Goal: Information Seeking & Learning: Obtain resource

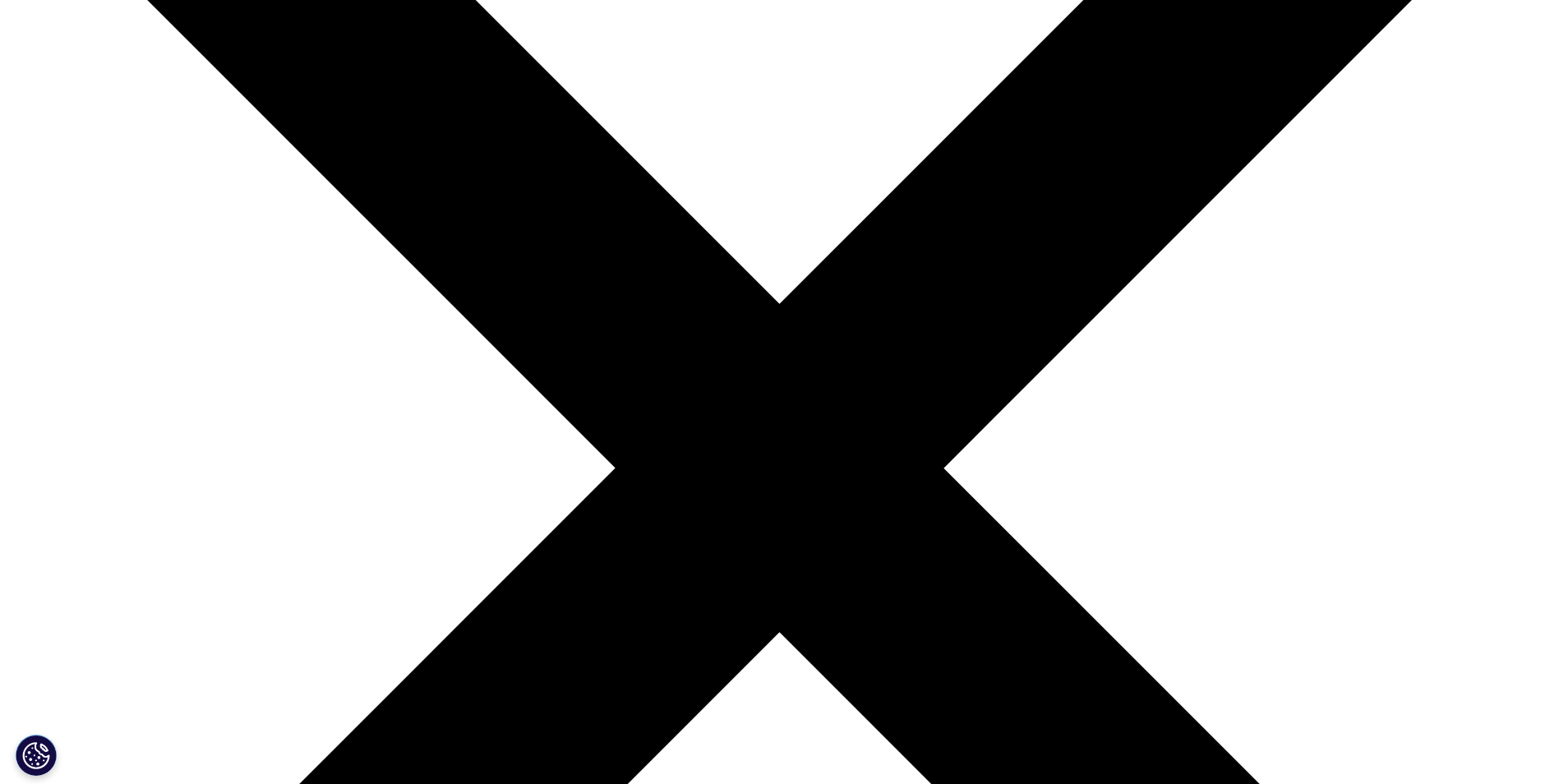
scroll to position [822, 0]
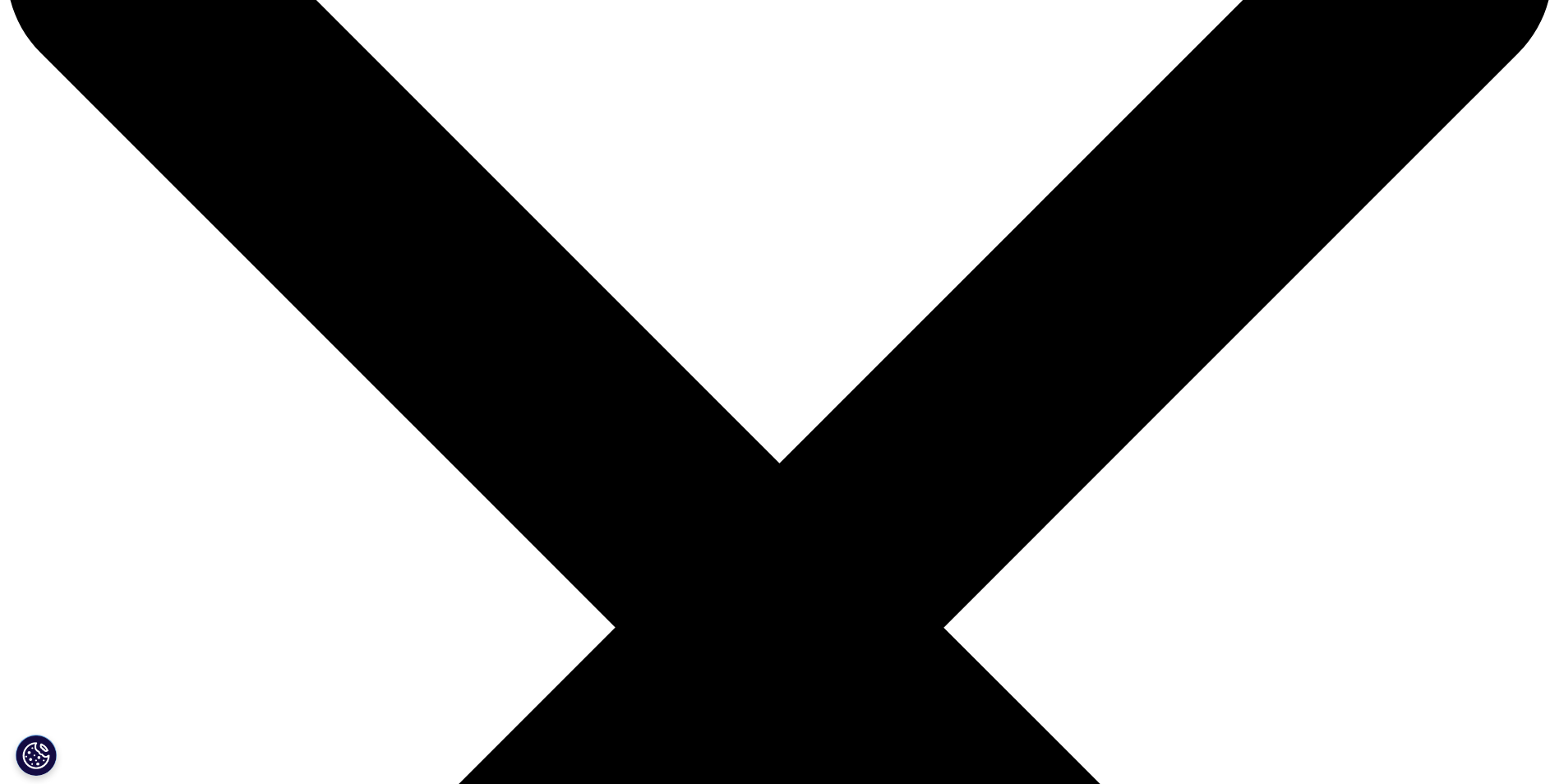
scroll to position [329, 0]
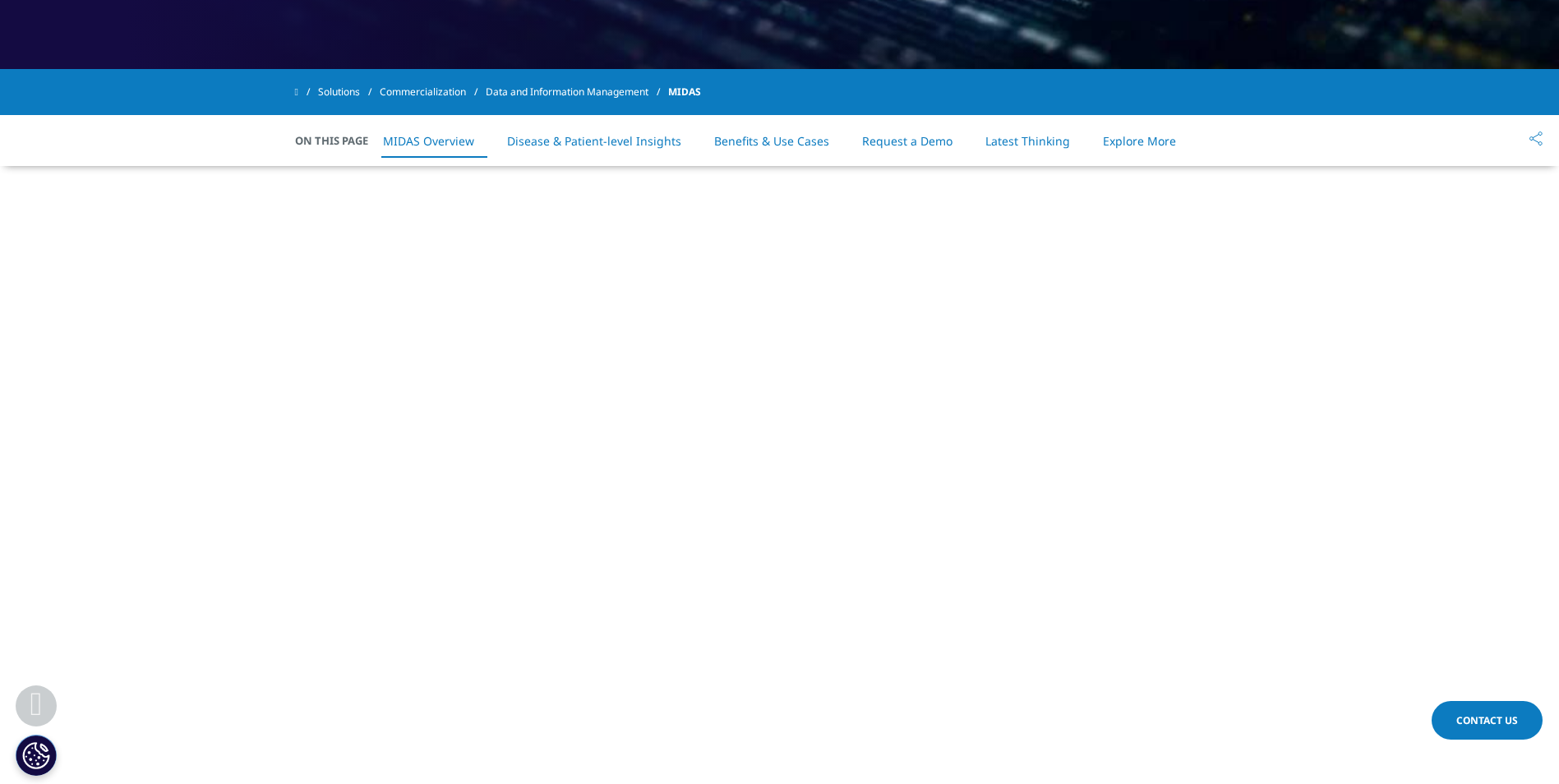
scroll to position [658, 0]
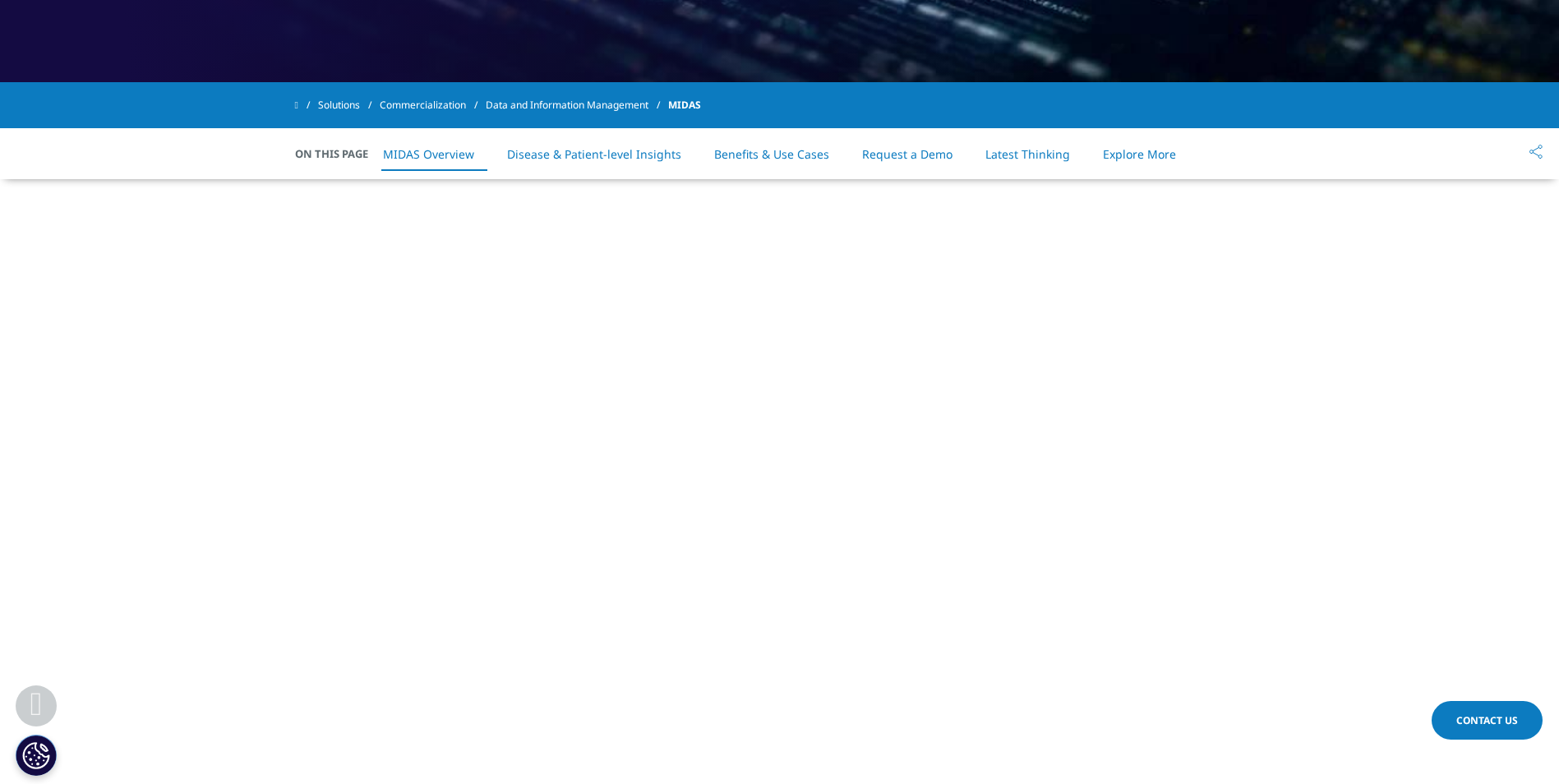
click at [1012, 152] on link "Latest Thinking" at bounding box center [1028, 154] width 85 height 15
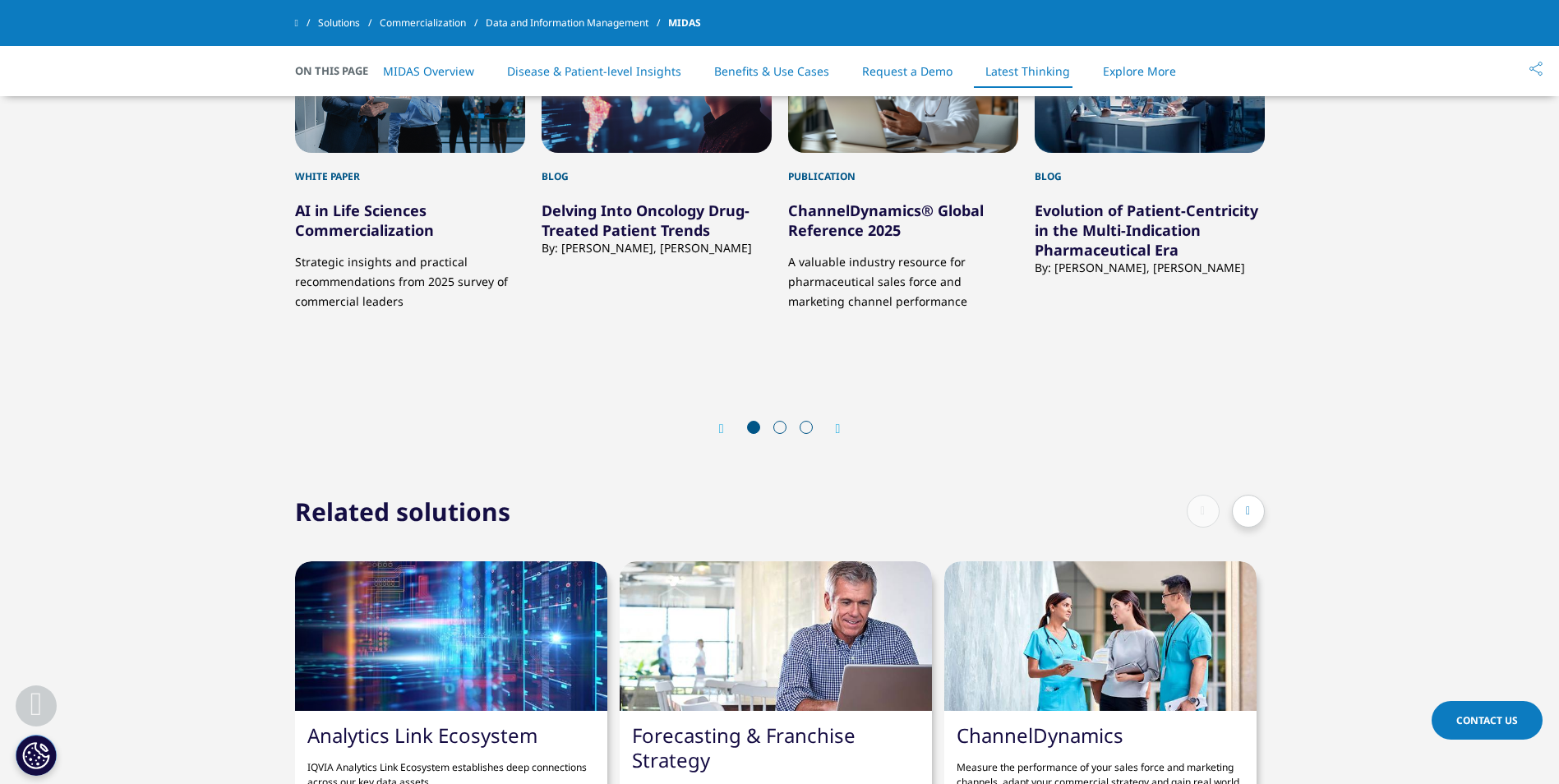
scroll to position [5953, 0]
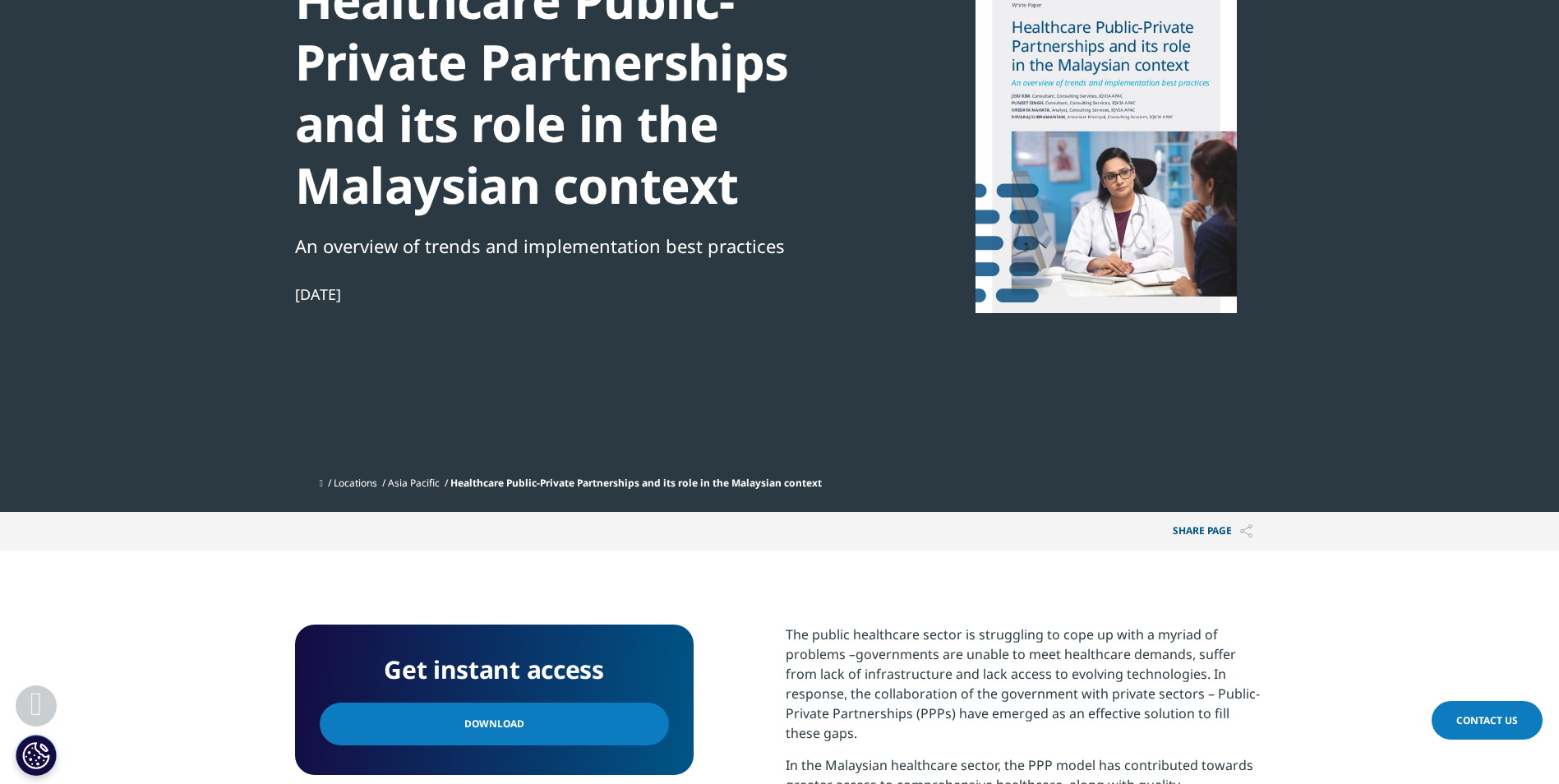
scroll to position [329, 0]
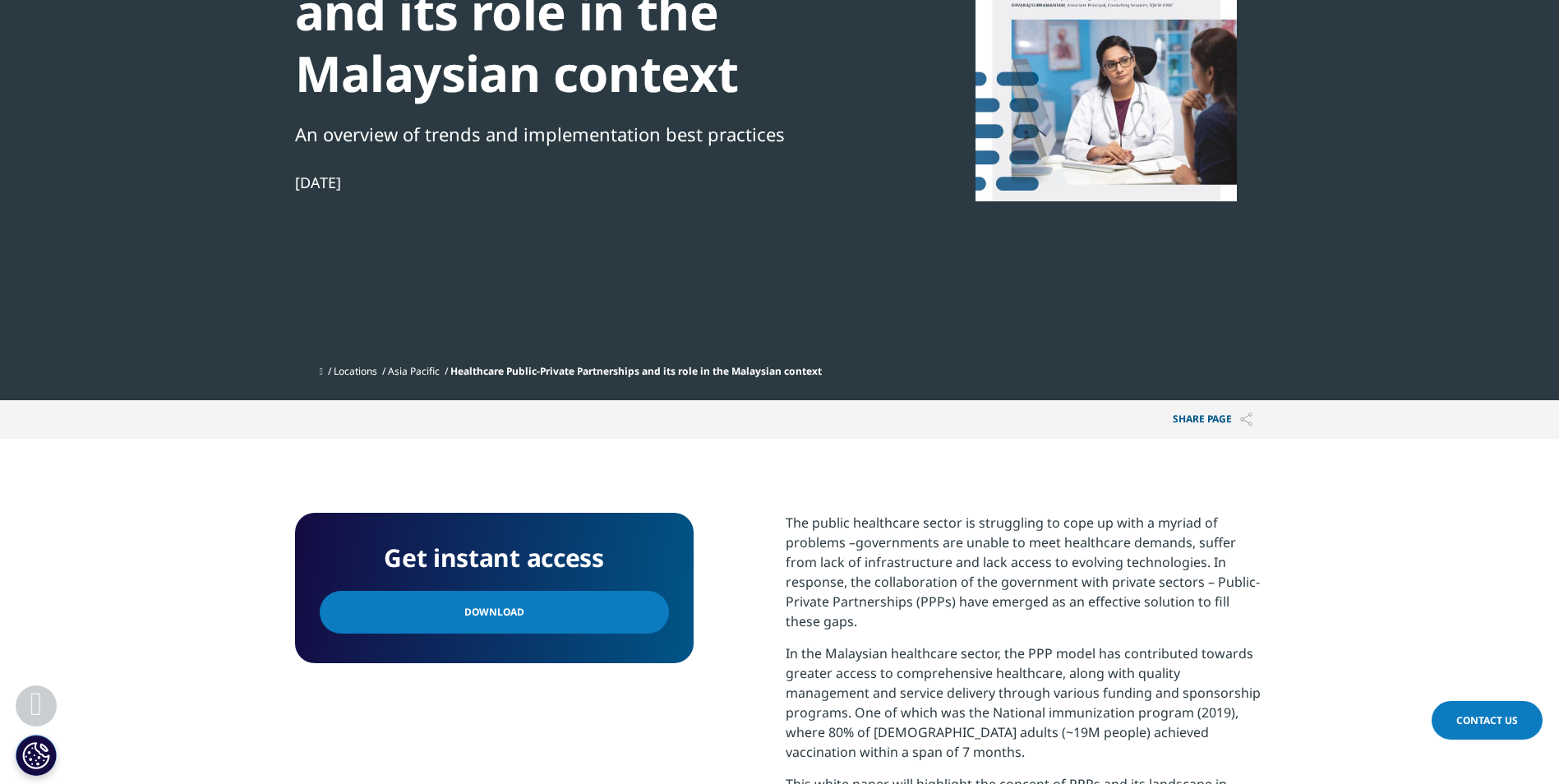
click at [509, 631] on link "Download" at bounding box center [494, 612] width 349 height 42
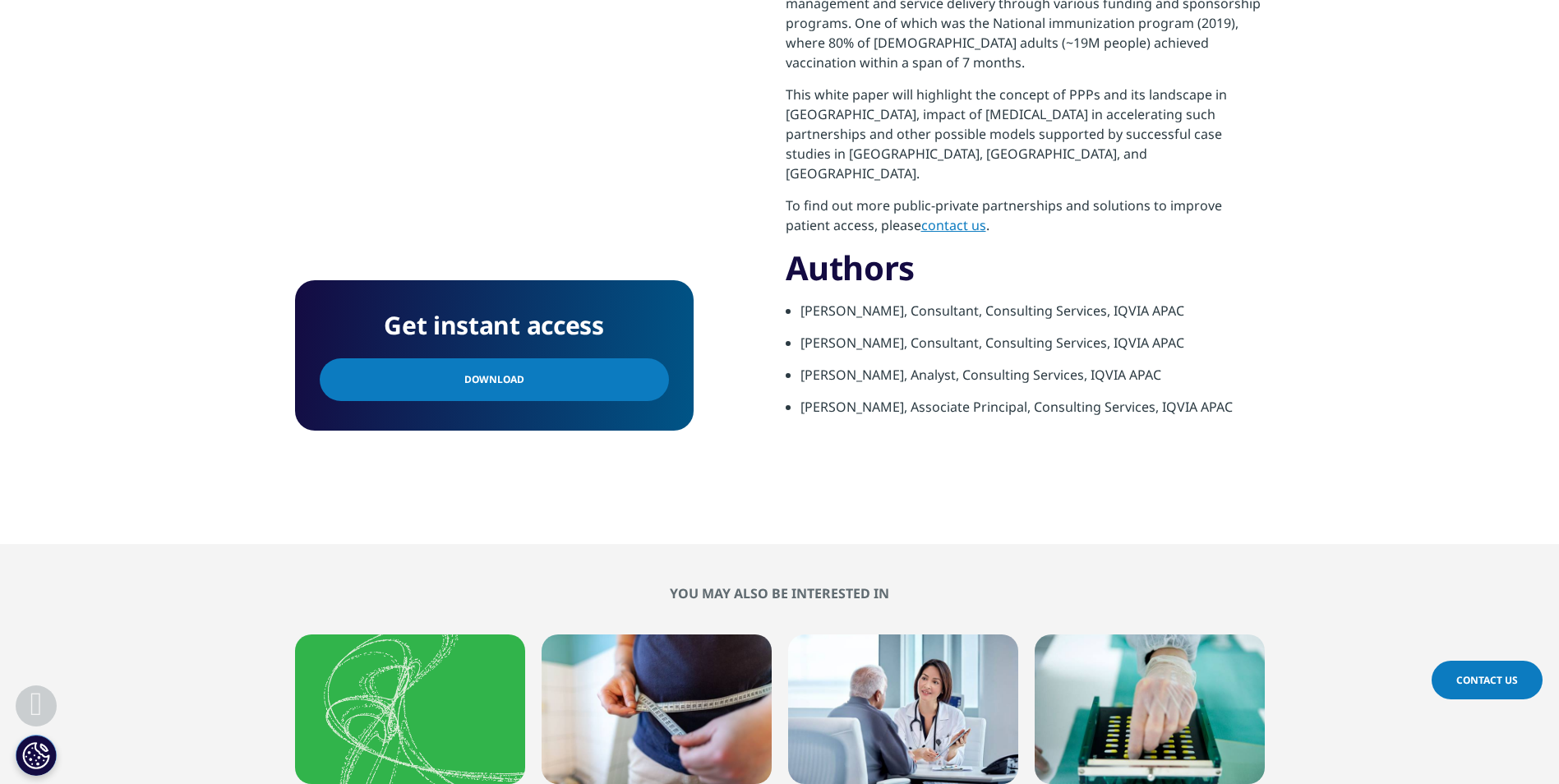
scroll to position [1315, 0]
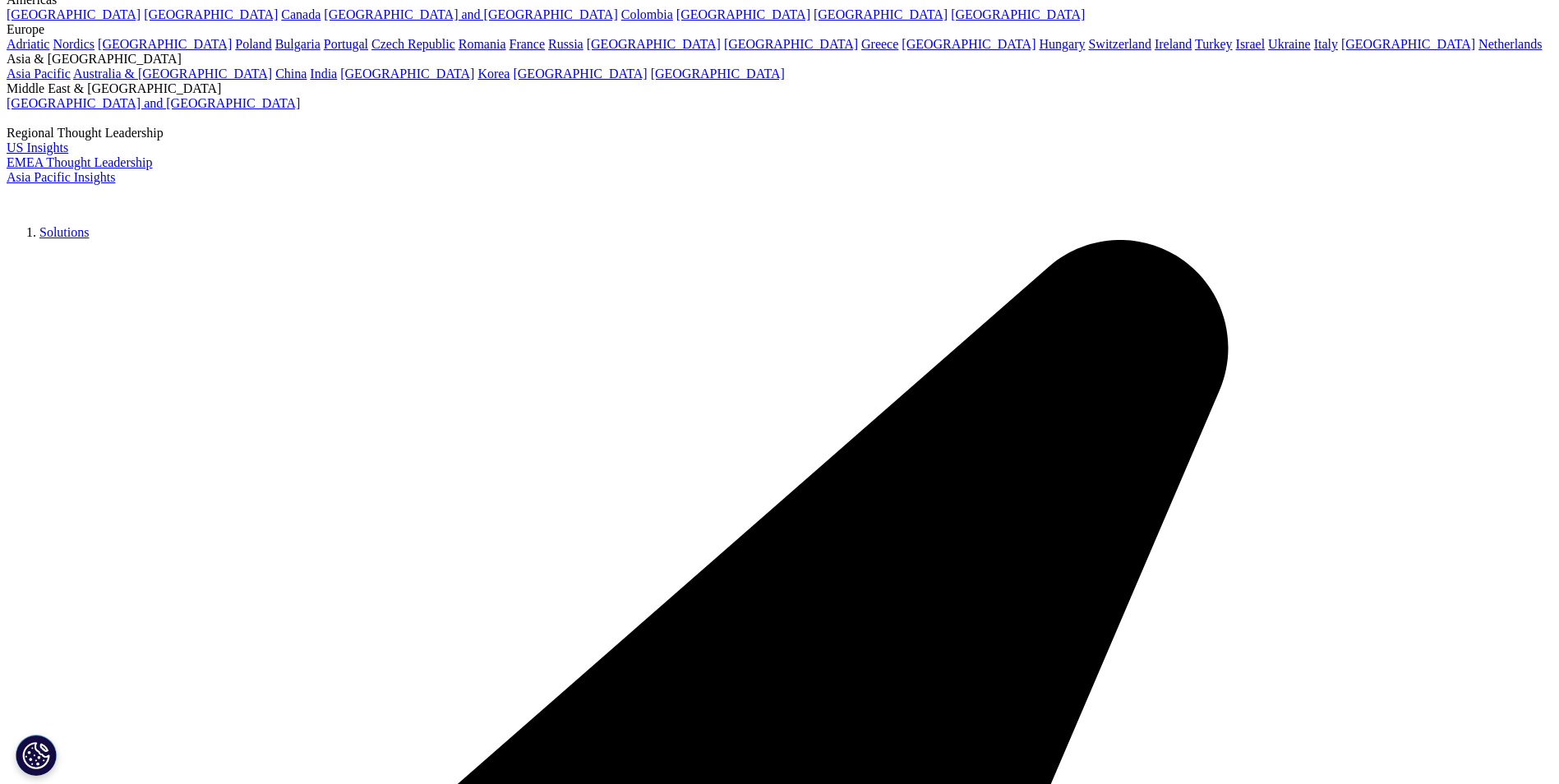
scroll to position [148, 0]
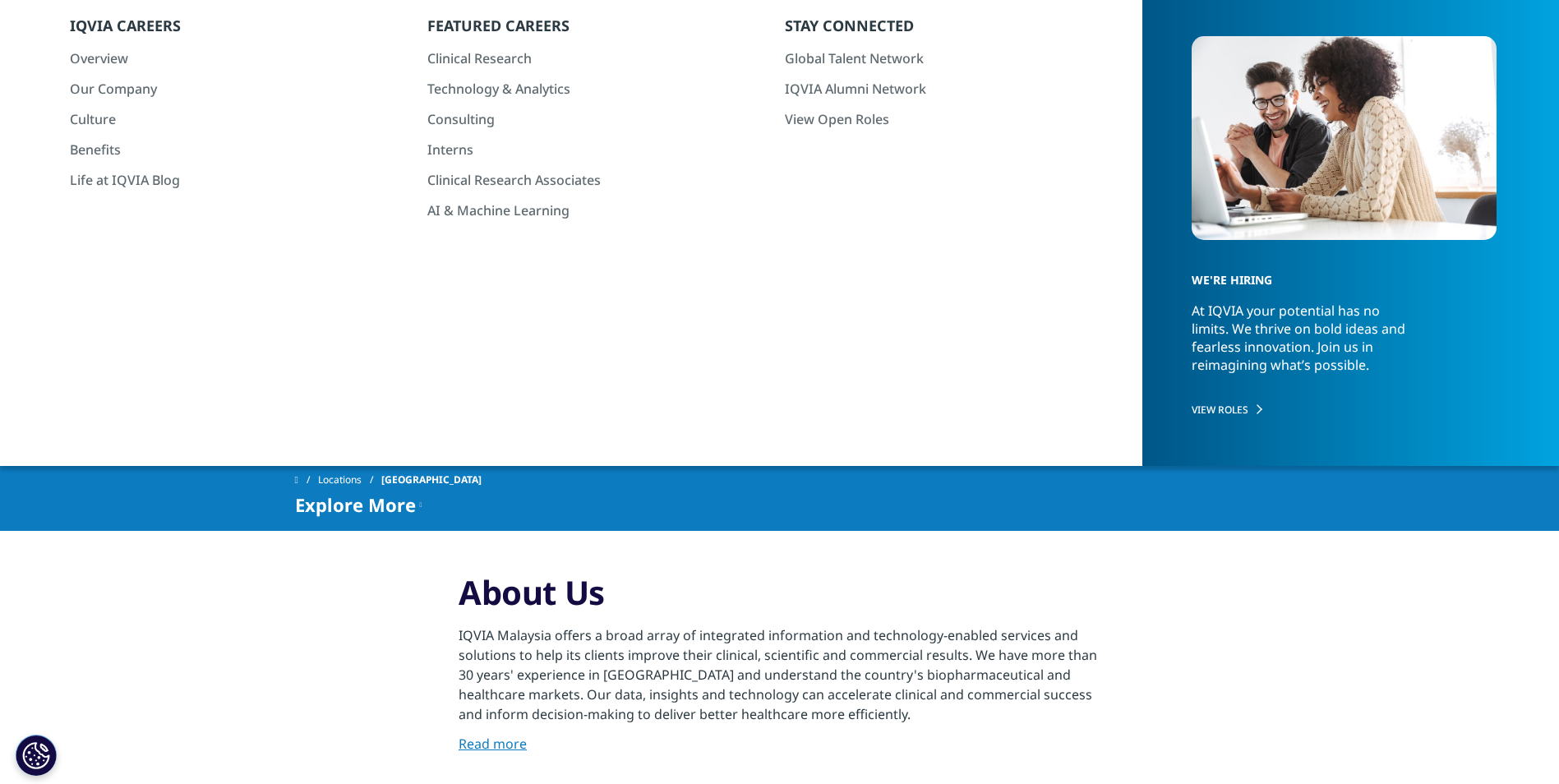
click at [511, 735] on link "Read more" at bounding box center [493, 743] width 68 height 18
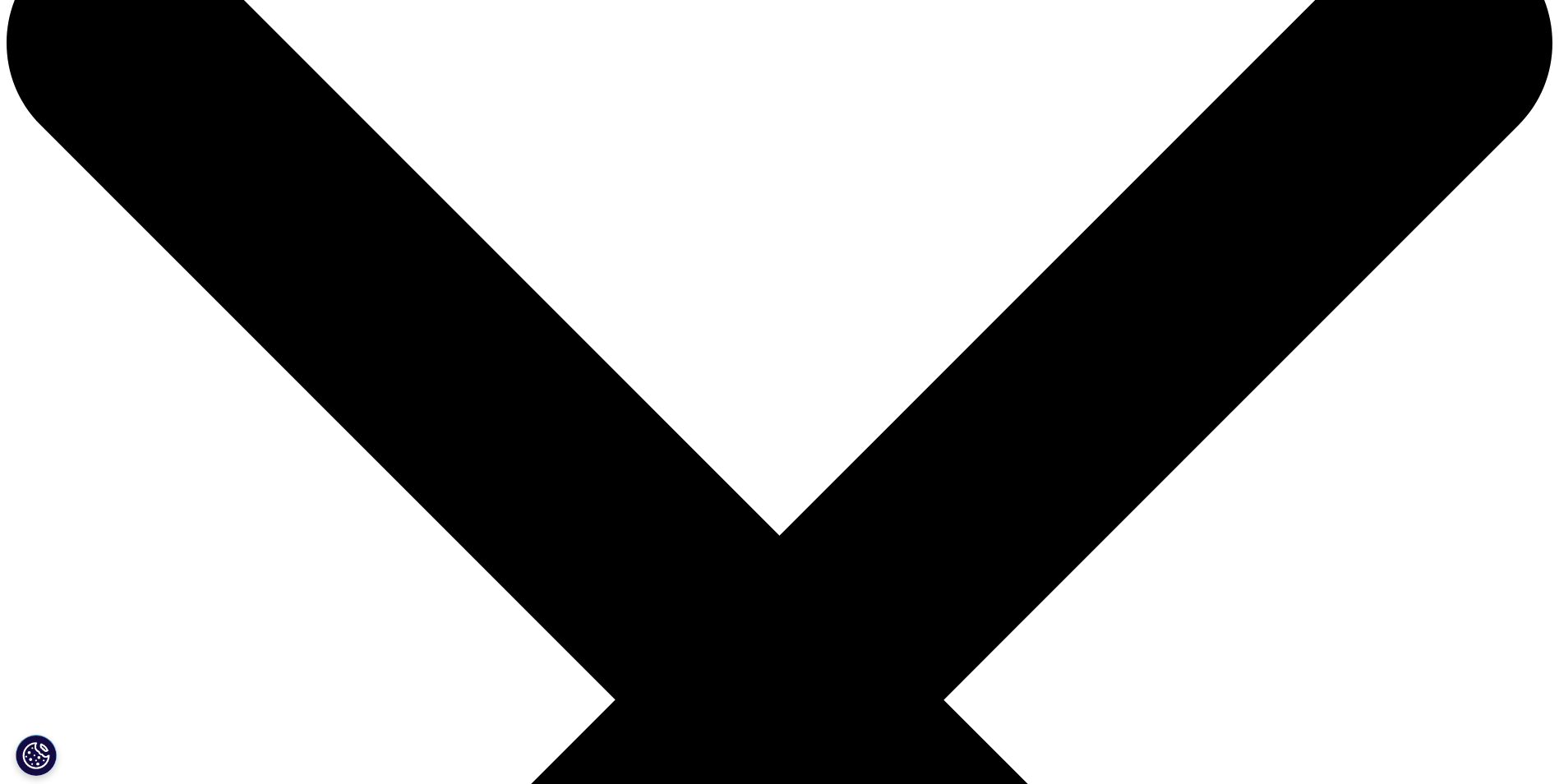
scroll to position [493, 0]
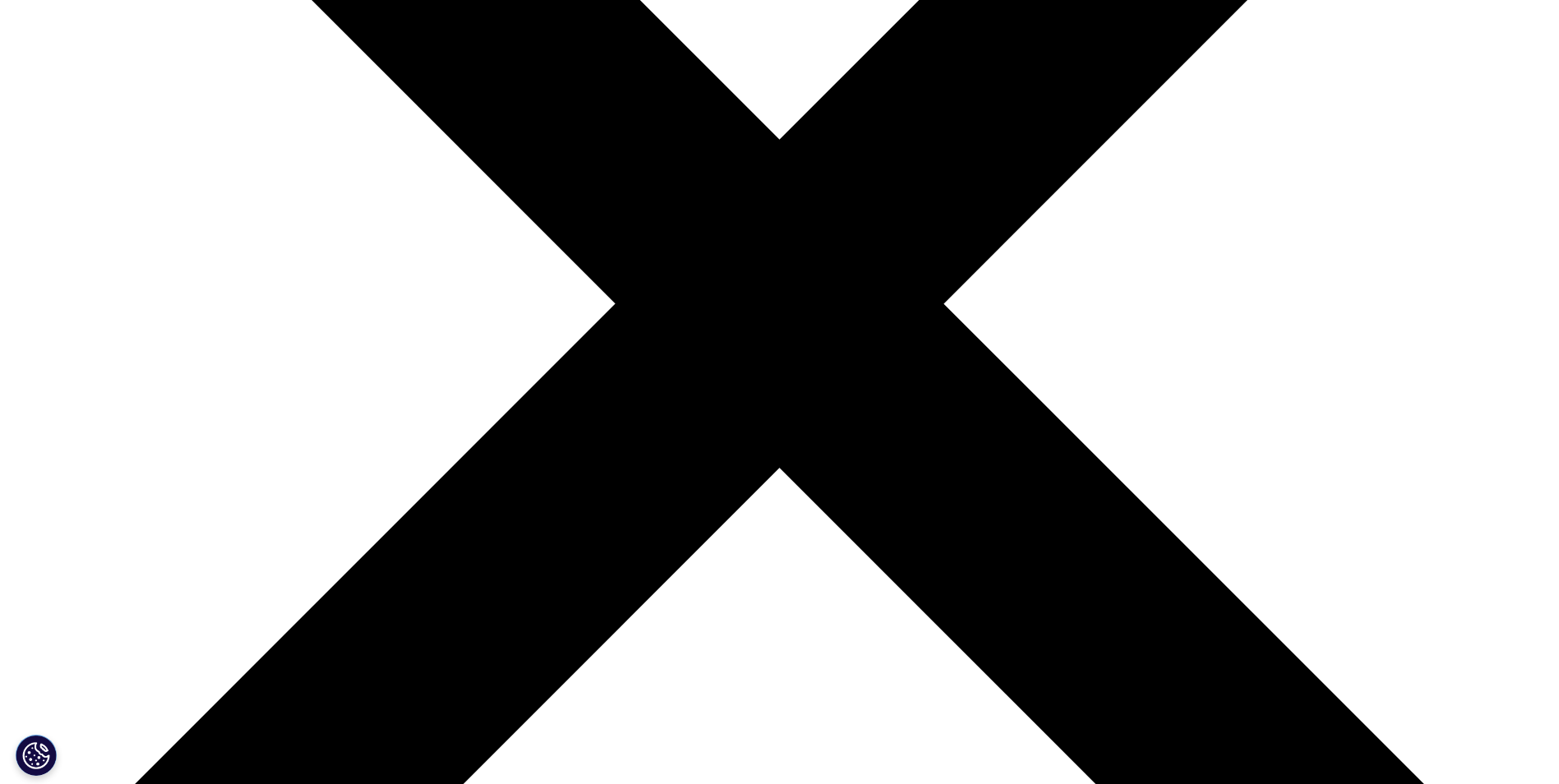
type input "[GEOGRAPHIC_DATA]"
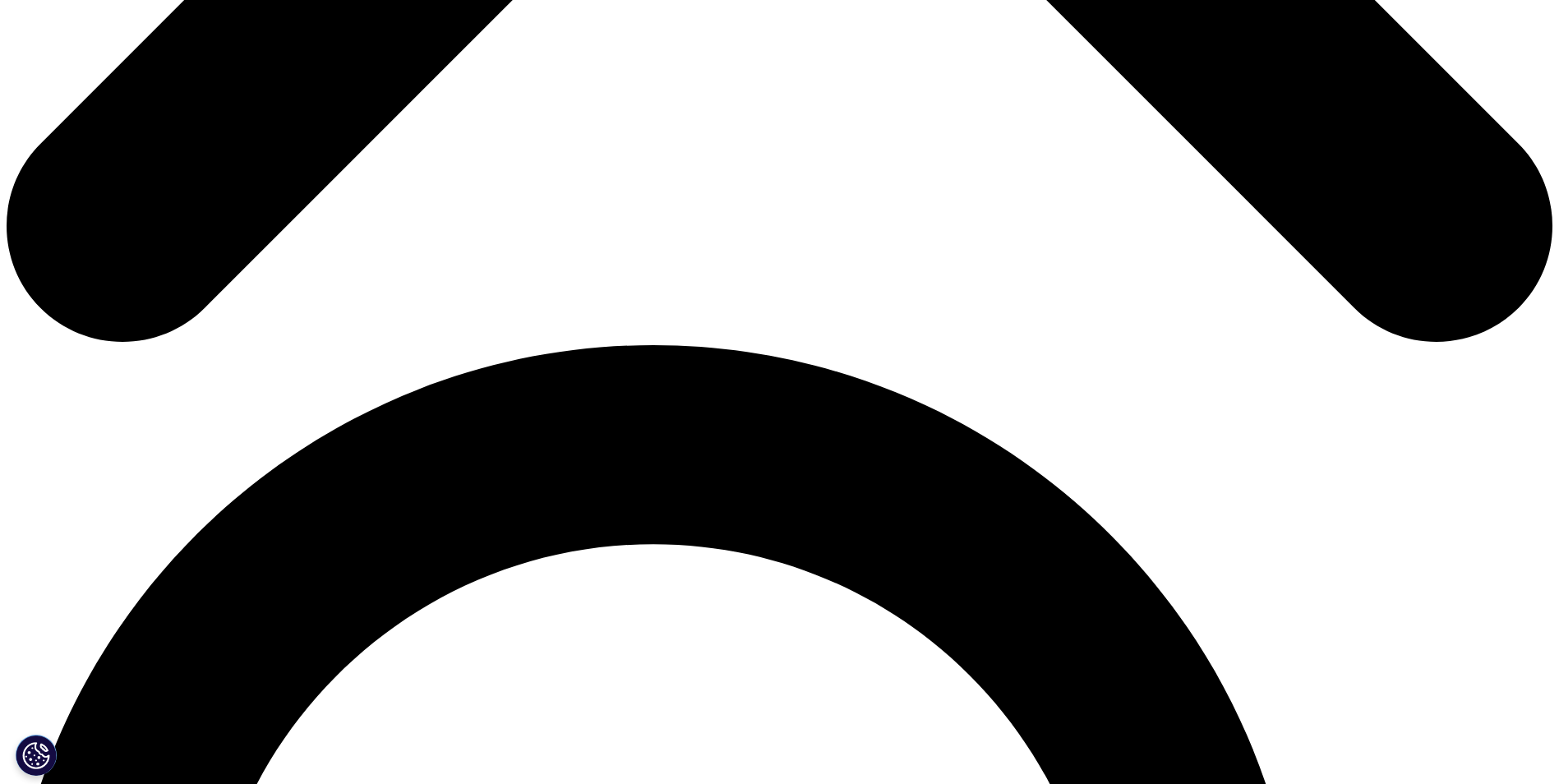
scroll to position [1232, 0]
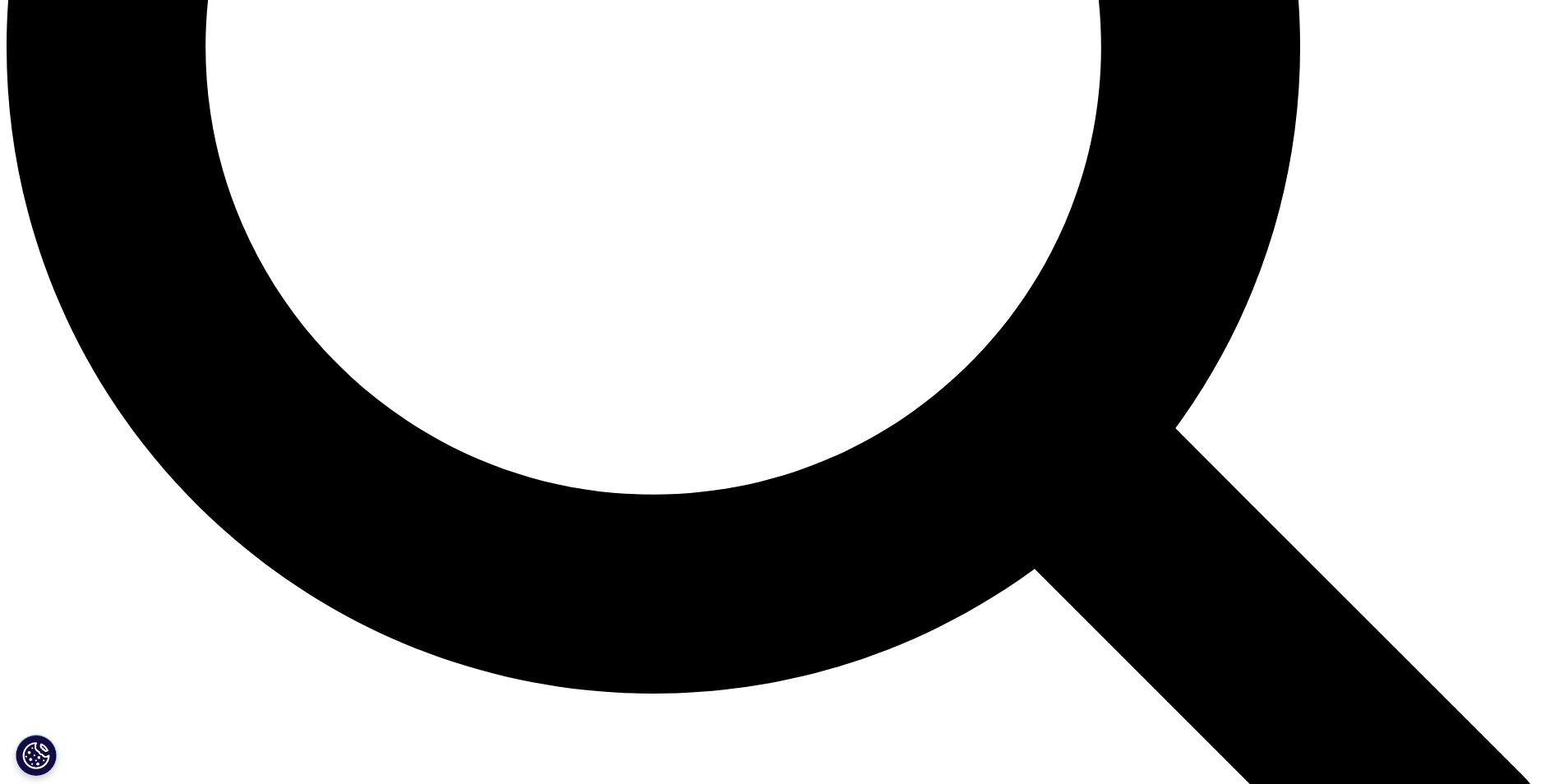
scroll to position [2301, 0]
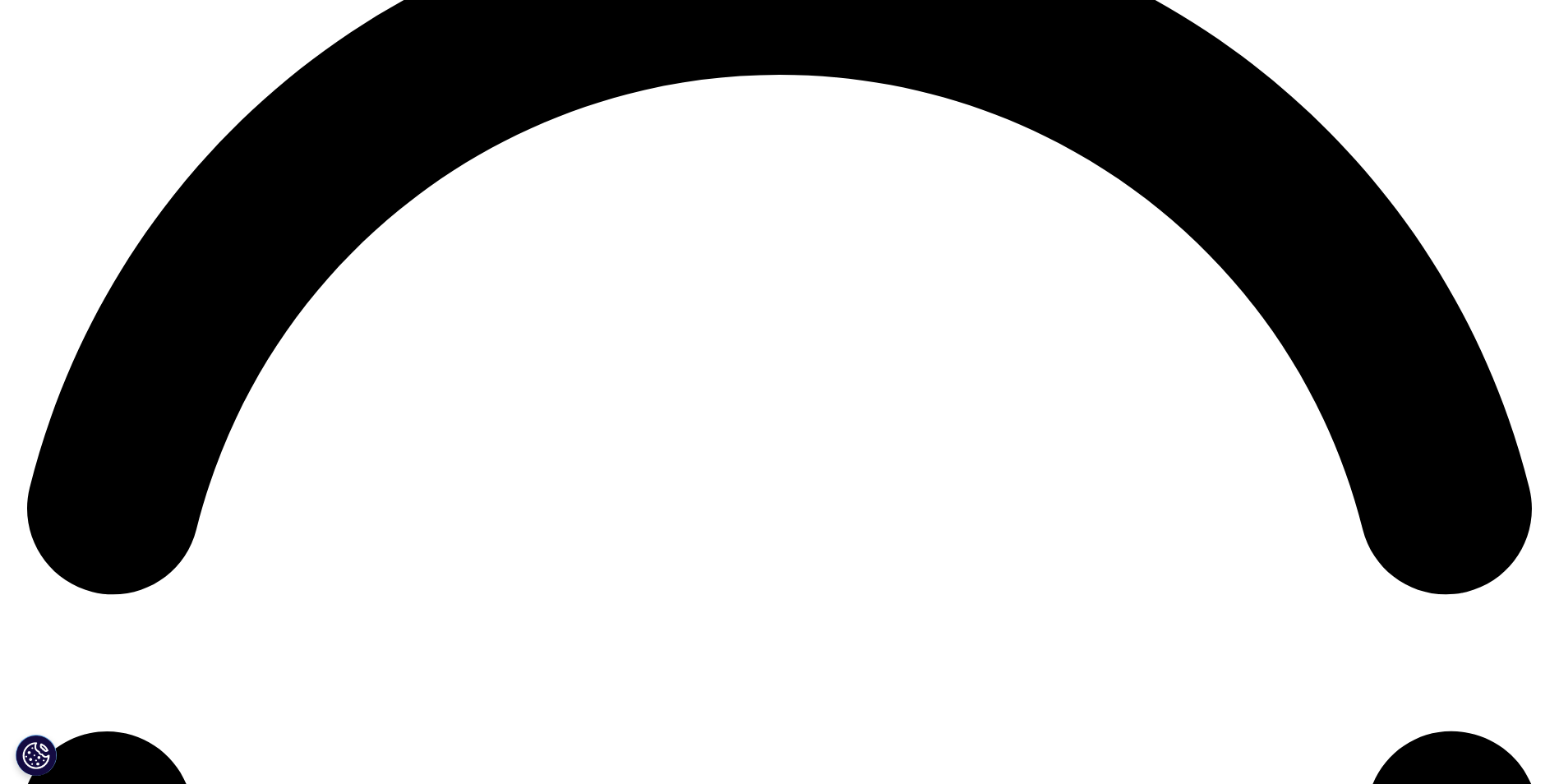
scroll to position [3369, 0]
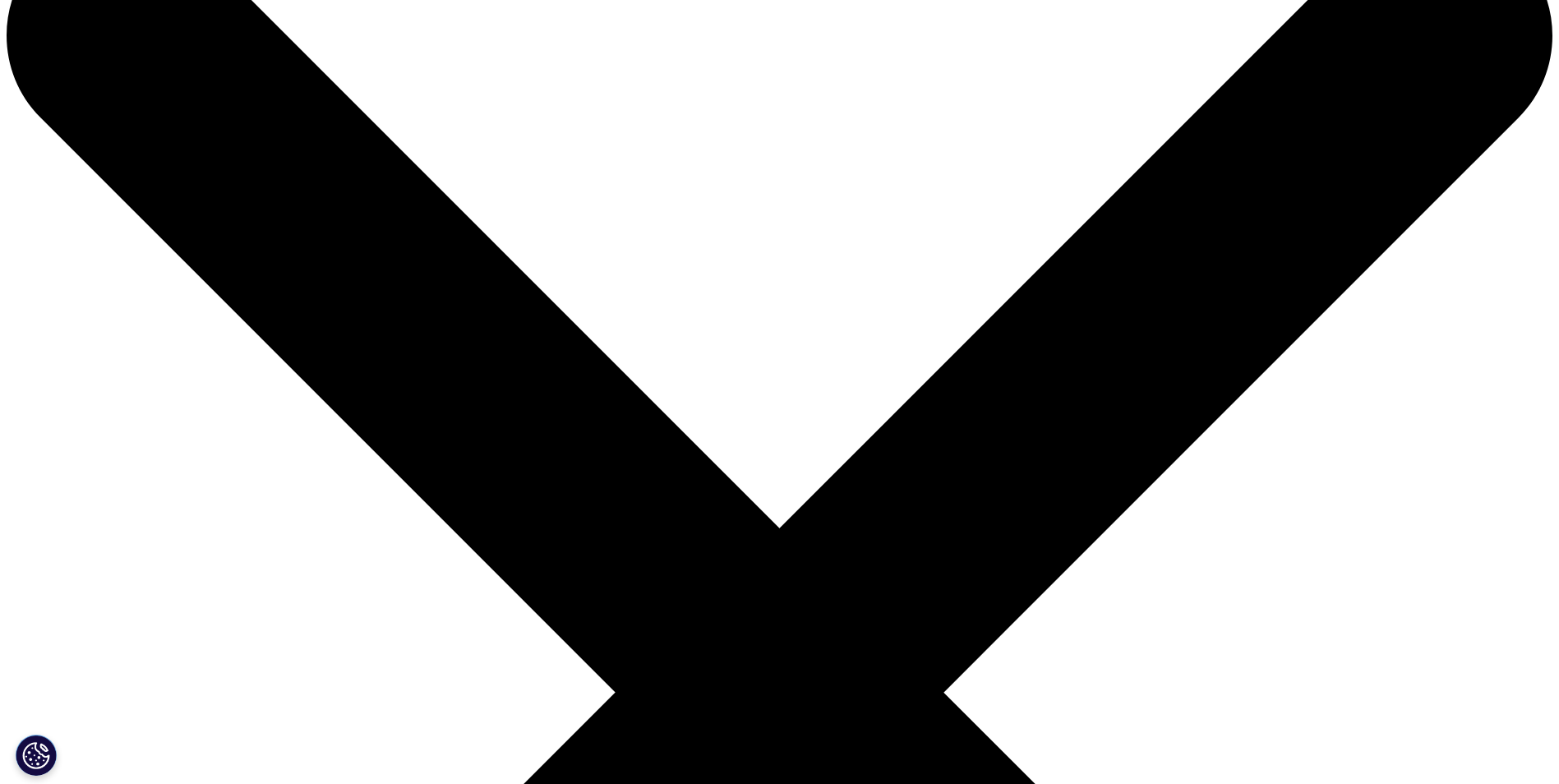
scroll to position [247, 0]
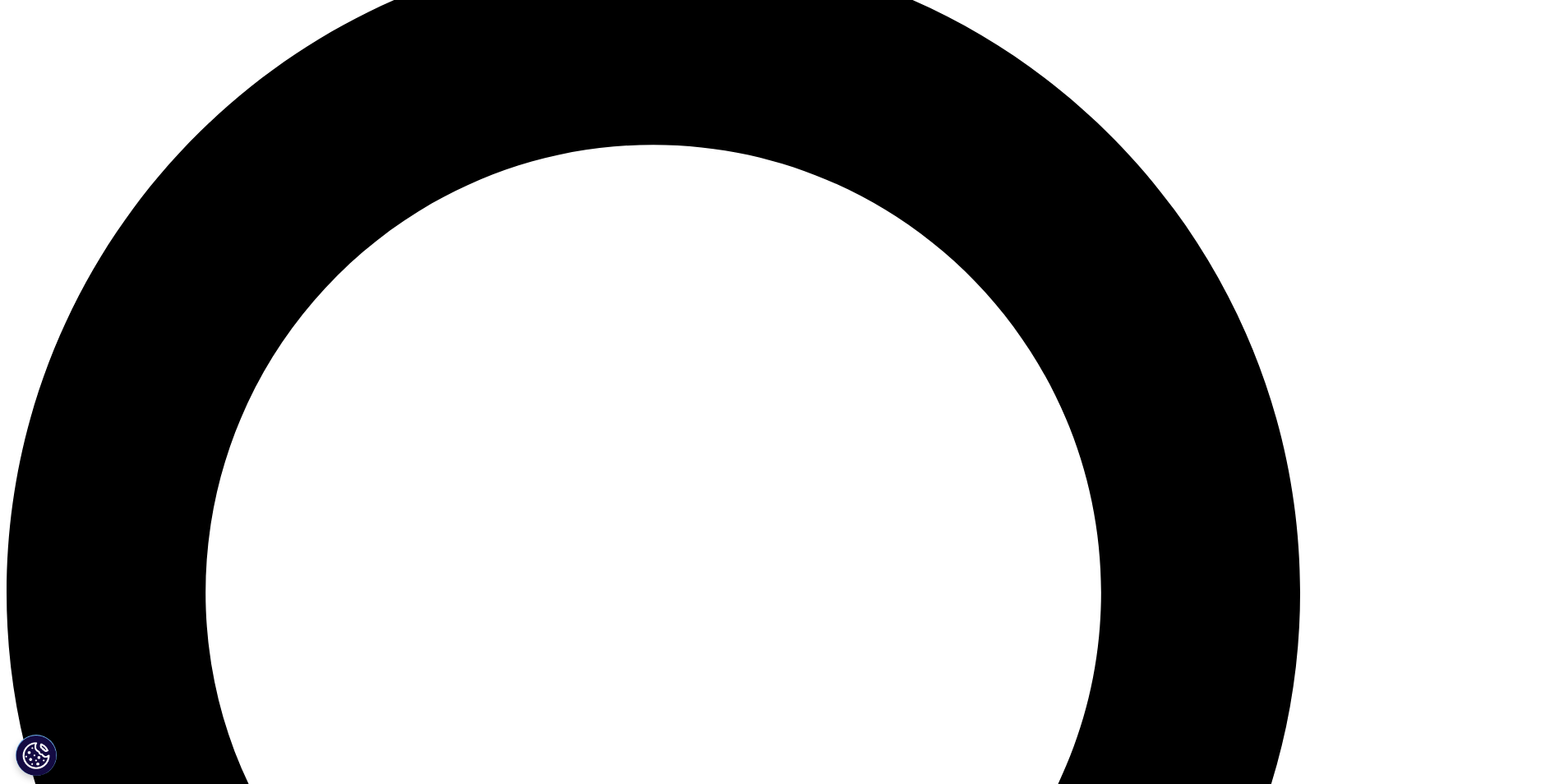
scroll to position [1643, 0]
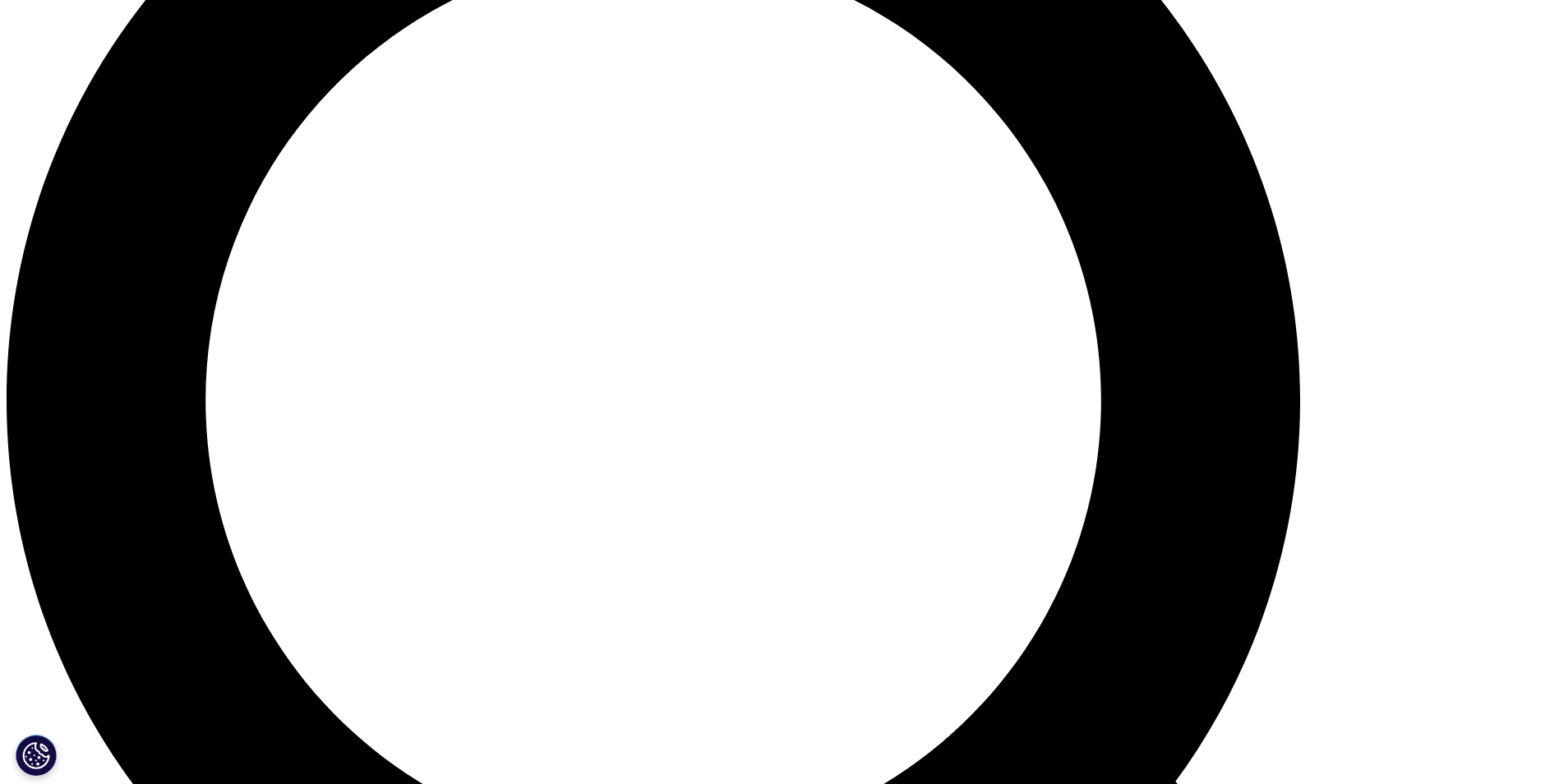
scroll to position [2055, 0]
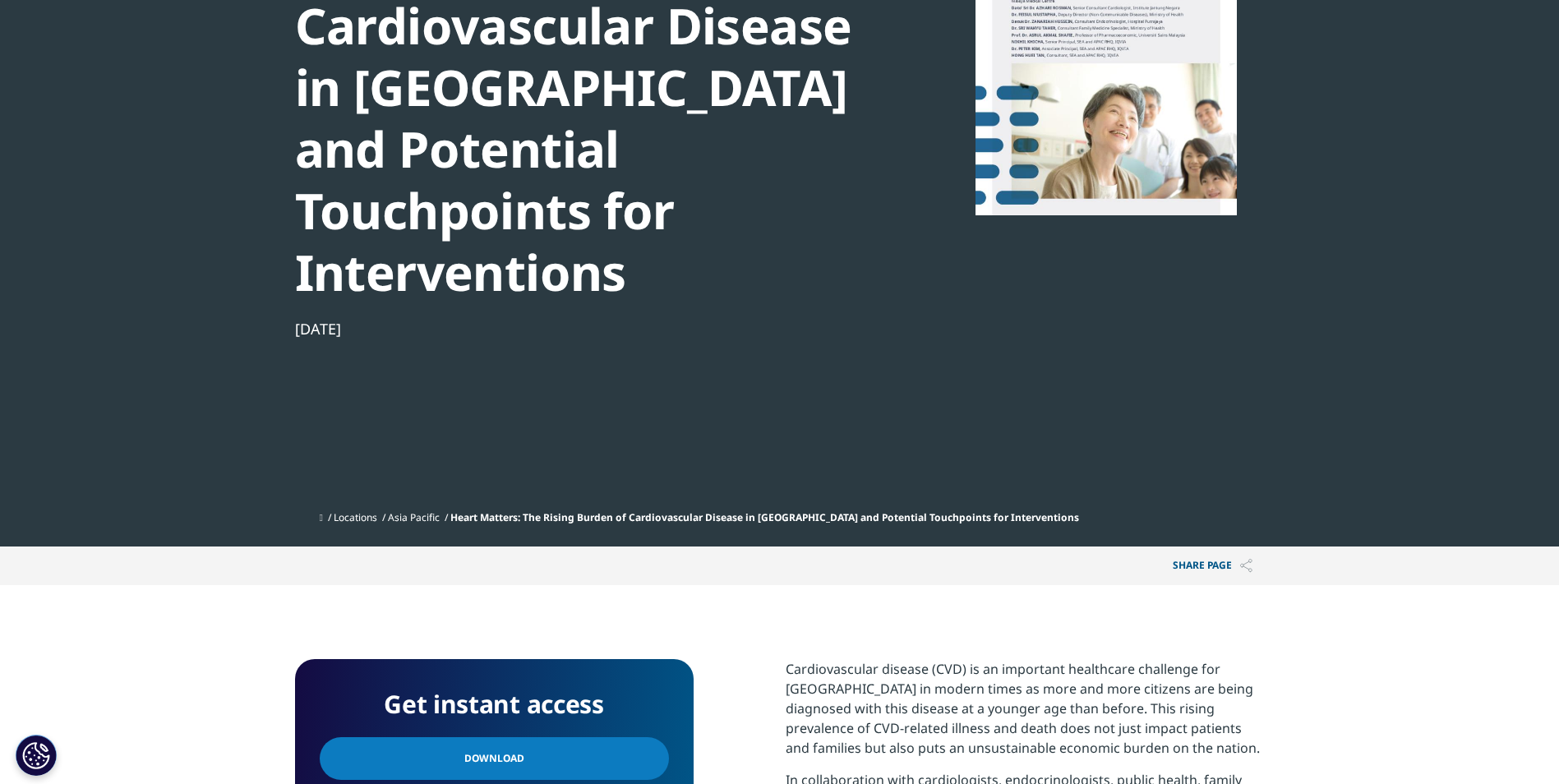
scroll to position [658, 0]
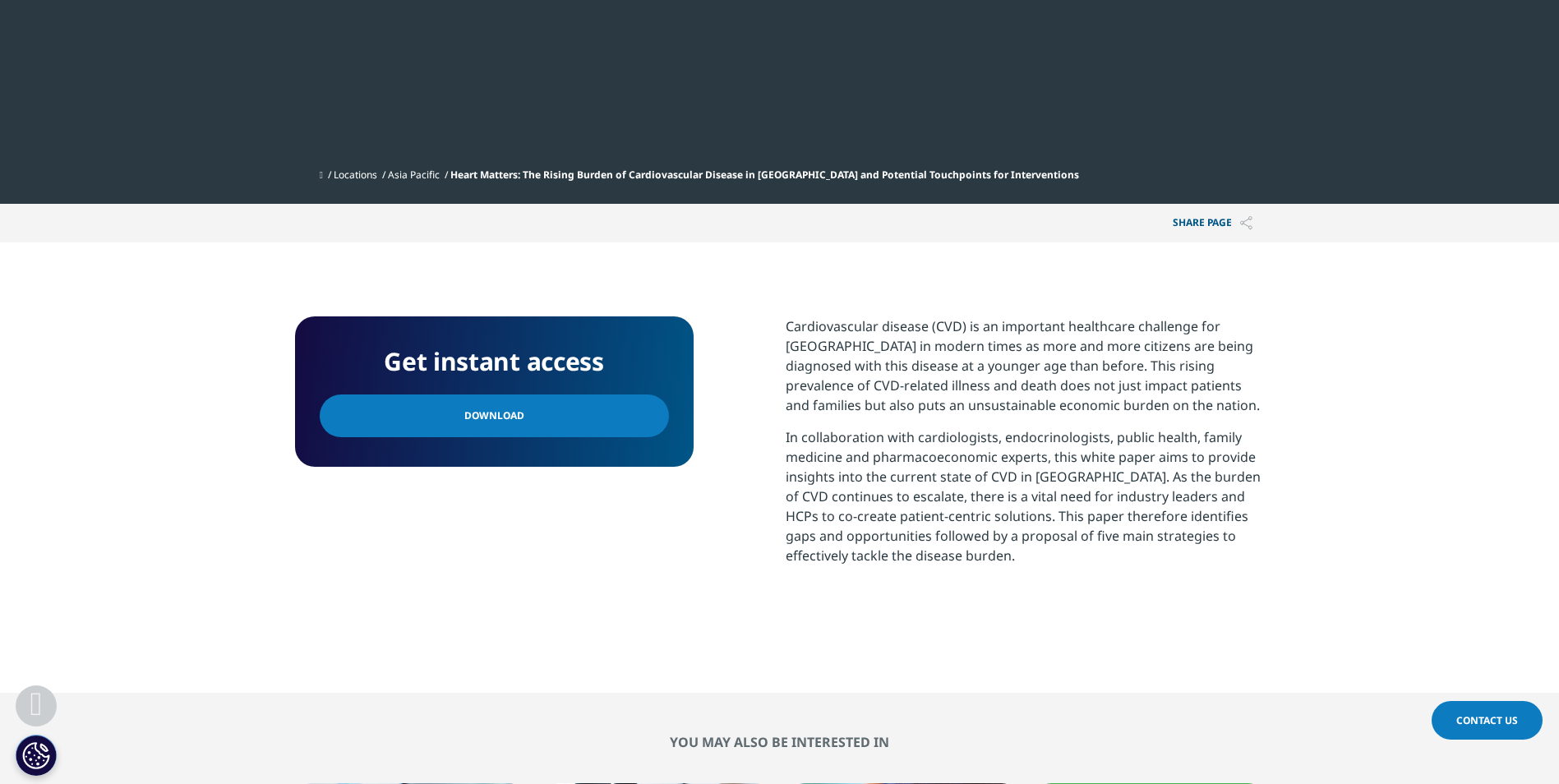
click at [616, 394] on link "Download" at bounding box center [494, 415] width 349 height 42
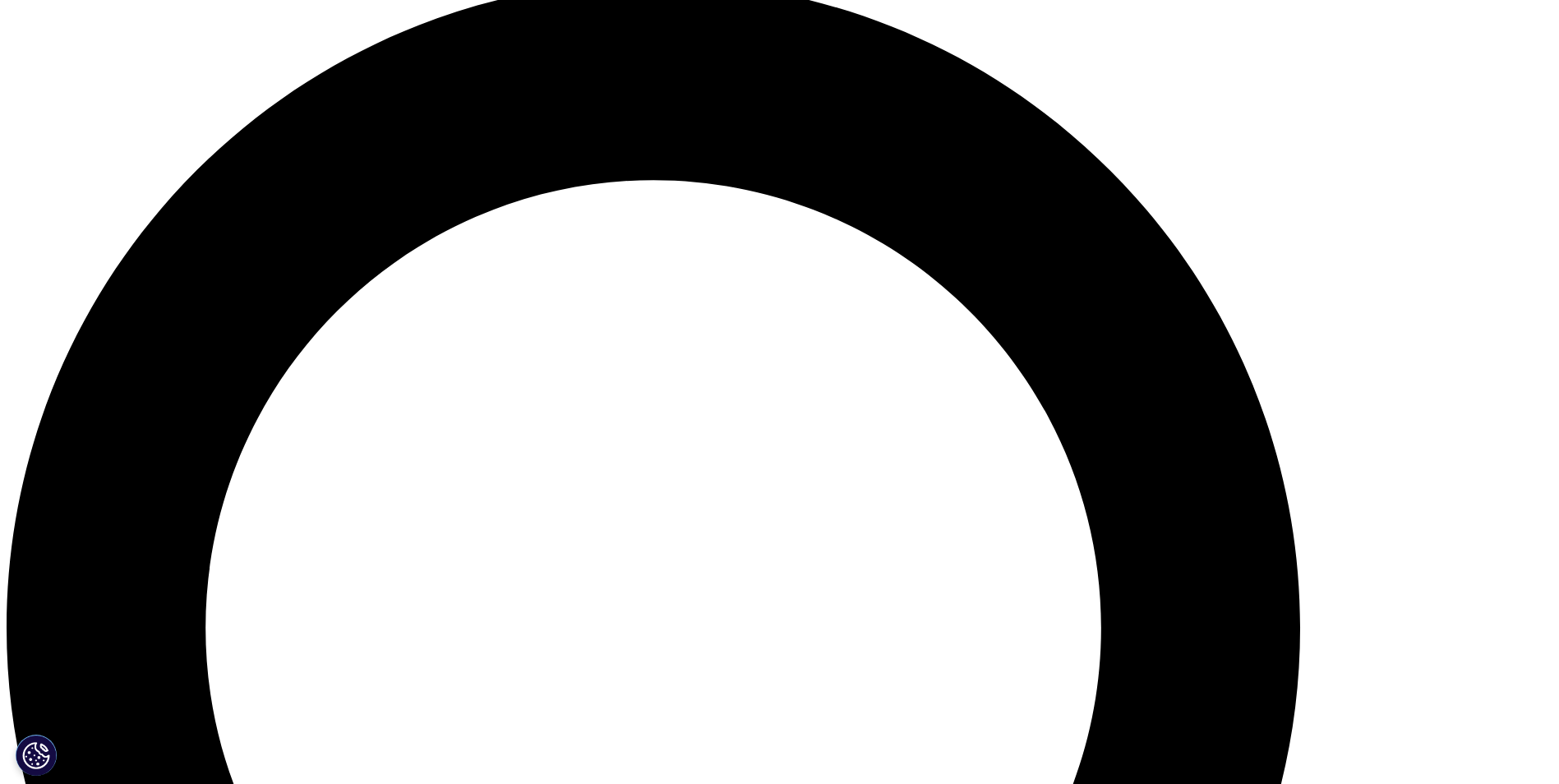
scroll to position [1598, 0]
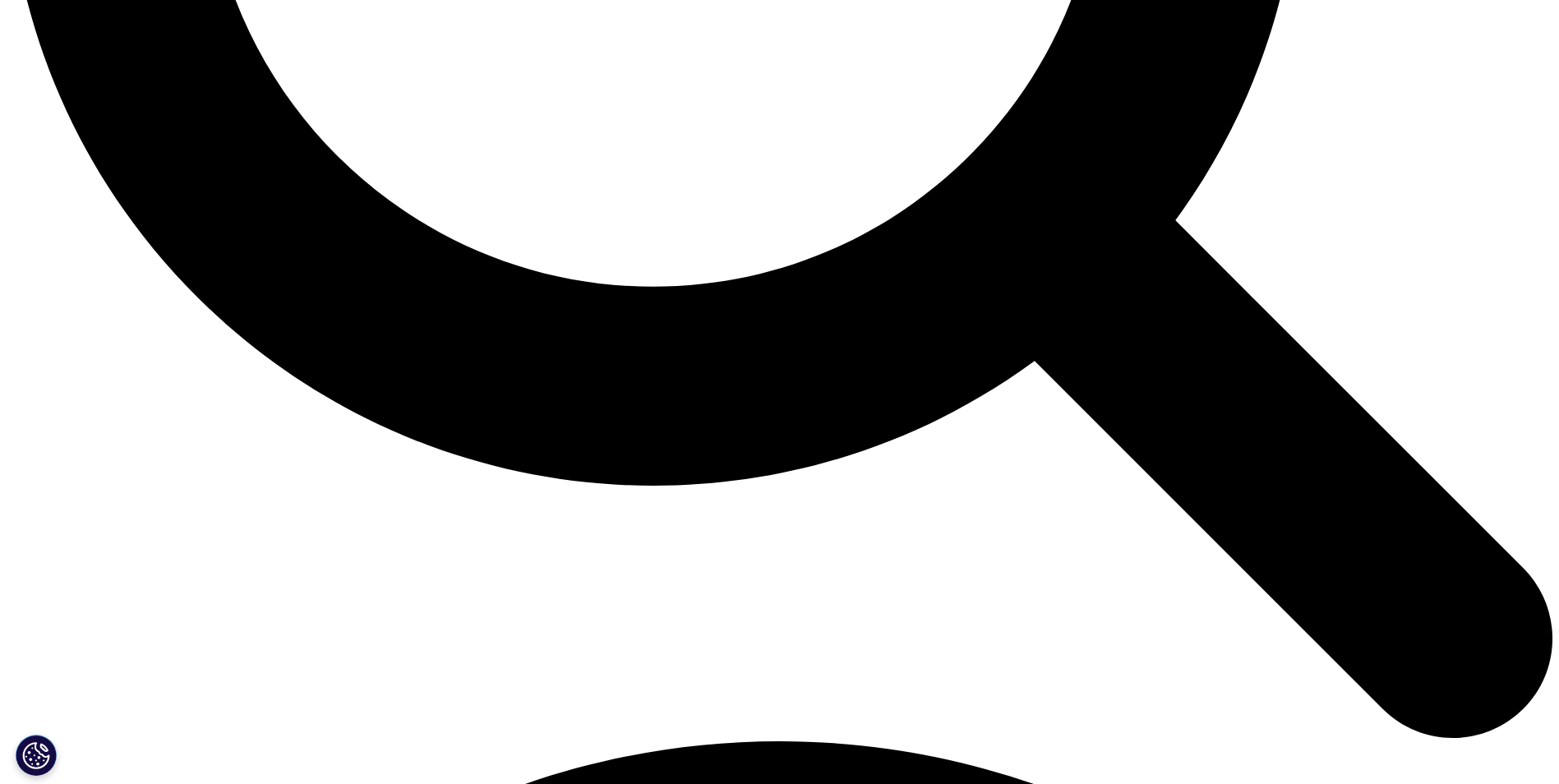
scroll to position [2583, 0]
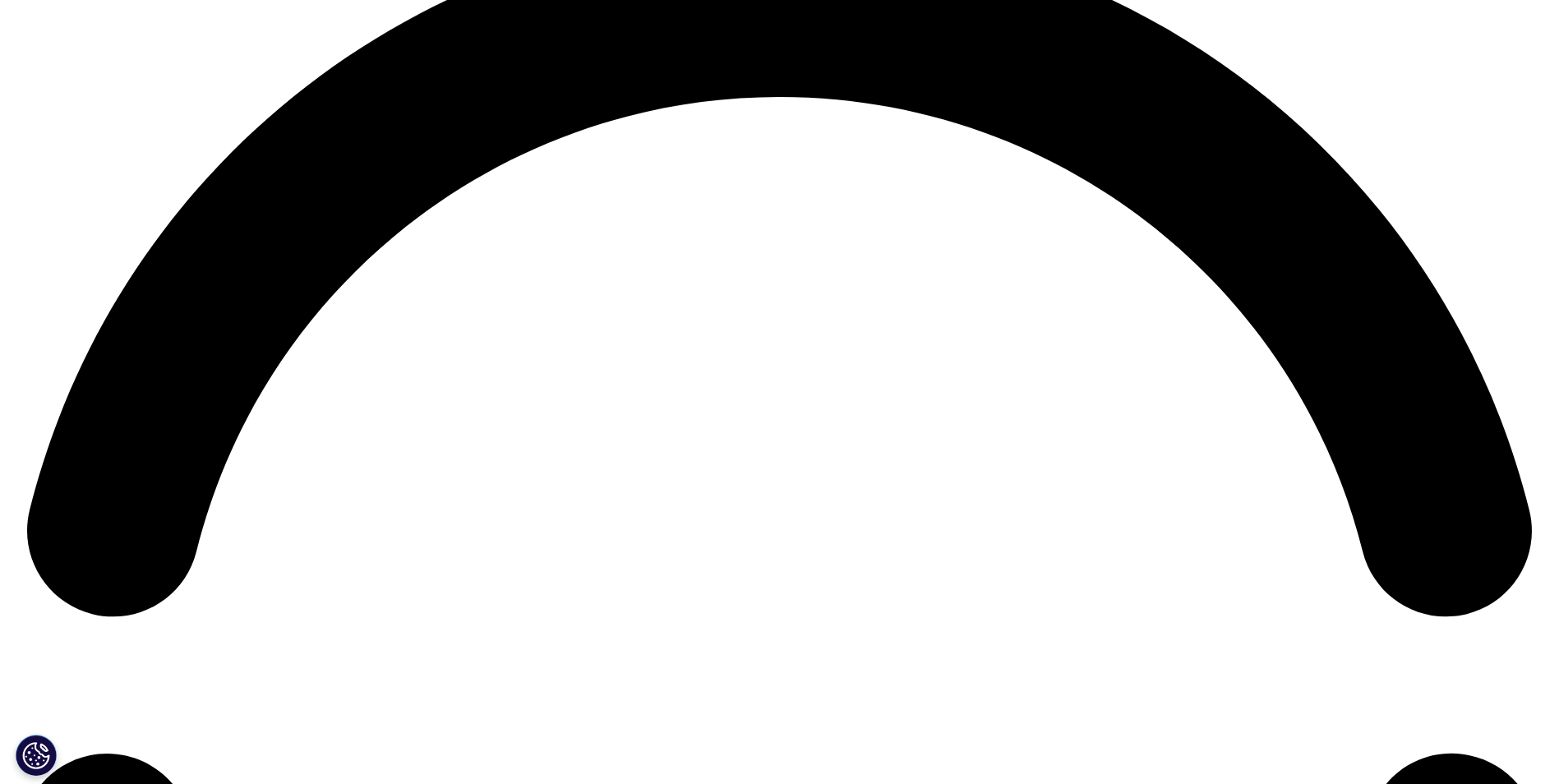
scroll to position [3488, 0]
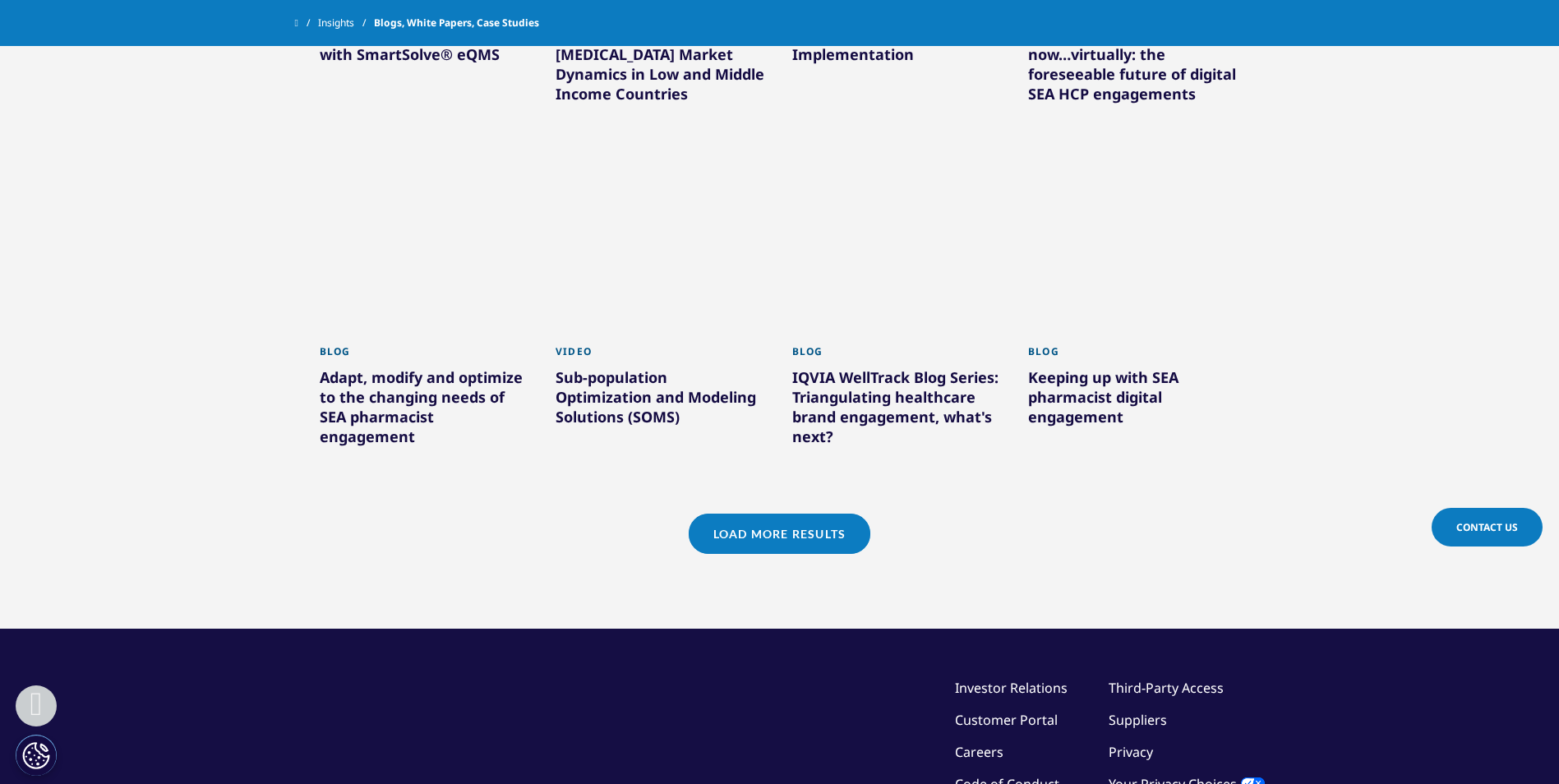
click at [796, 514] on link "Load More Results" at bounding box center [780, 534] width 181 height 41
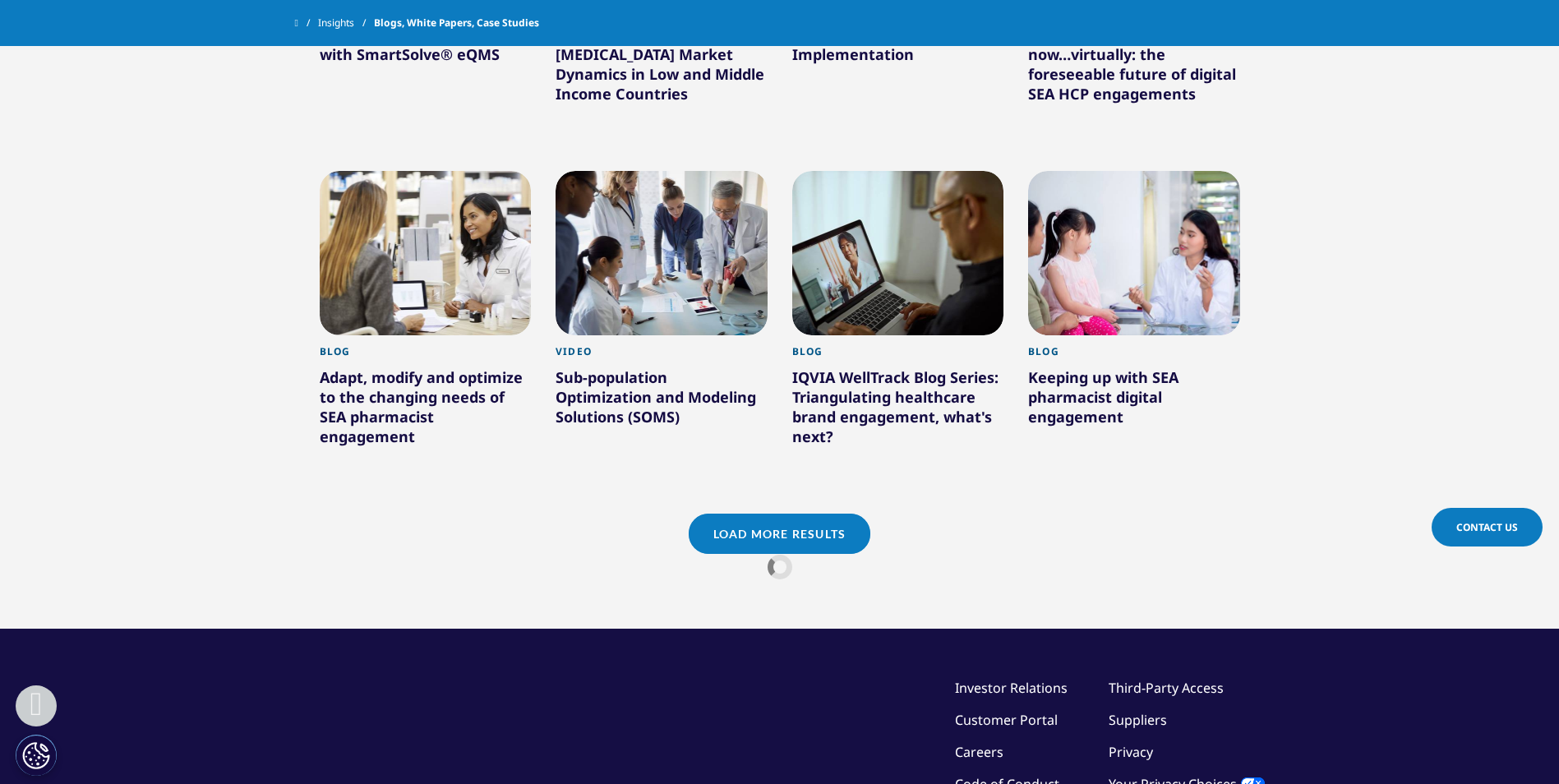
click at [792, 514] on link "Load More Results" at bounding box center [780, 534] width 181 height 41
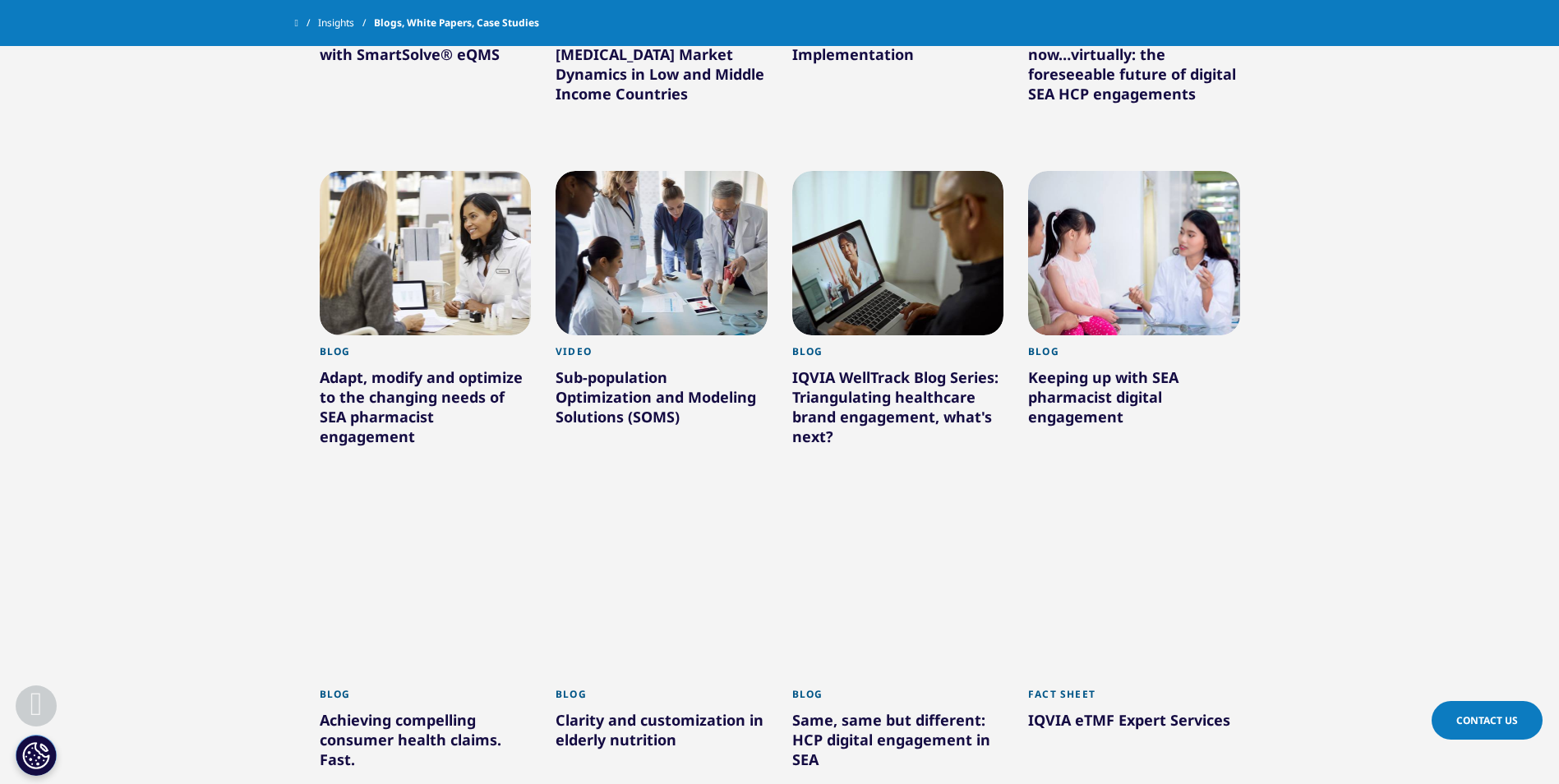
scroll to position [3899, 0]
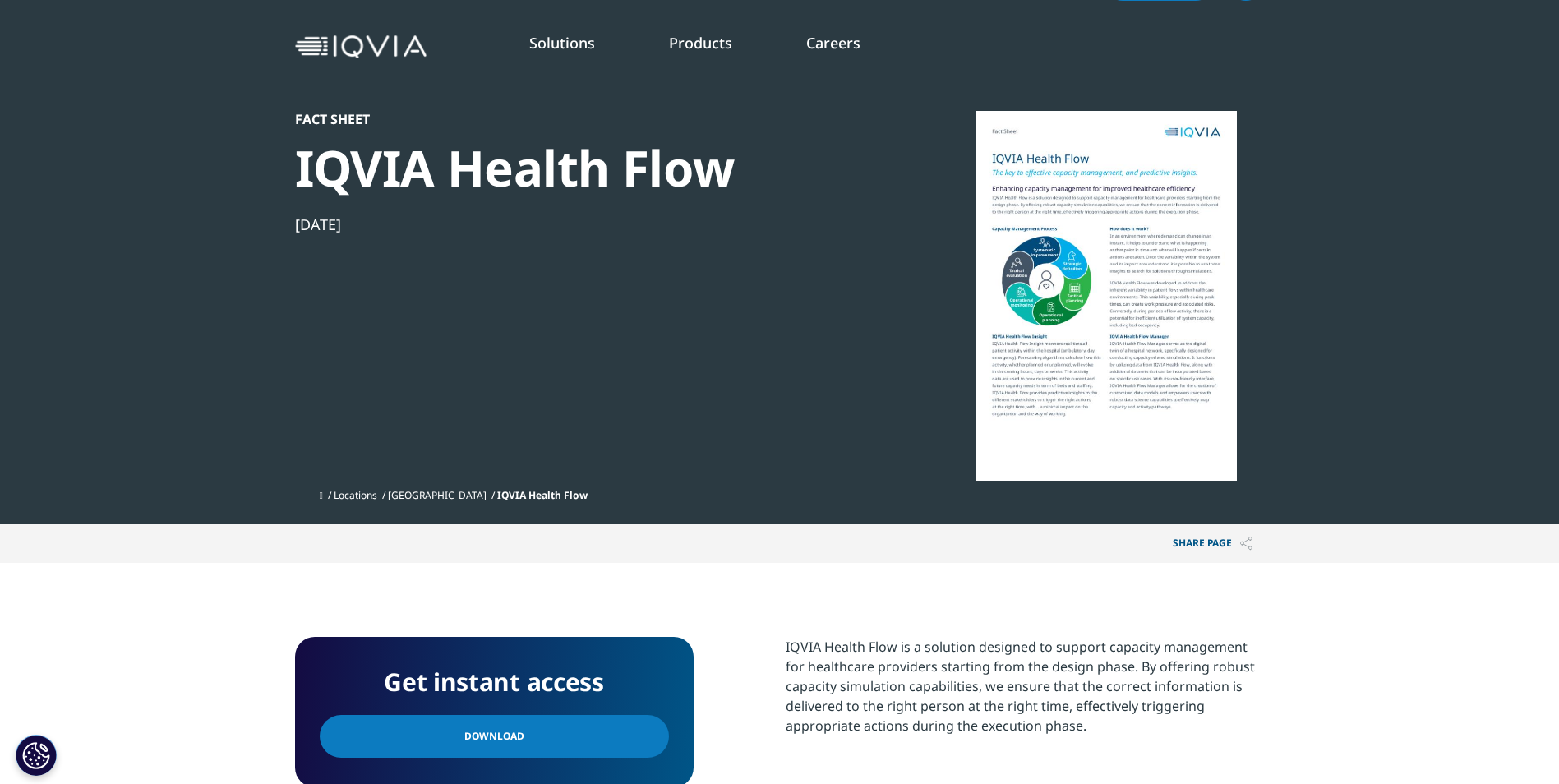
scroll to position [247, 0]
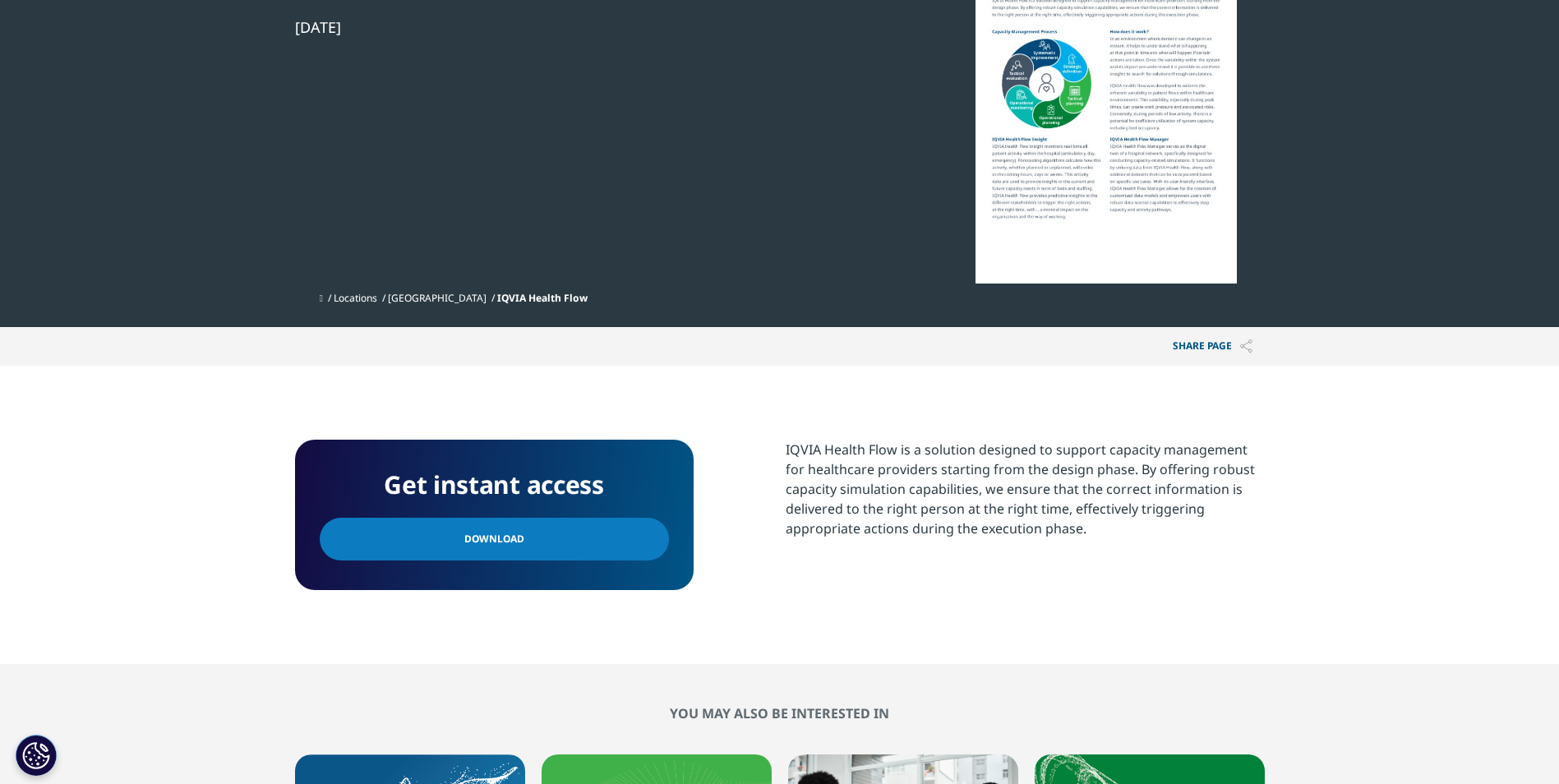
click at [554, 544] on link "Download" at bounding box center [494, 539] width 349 height 42
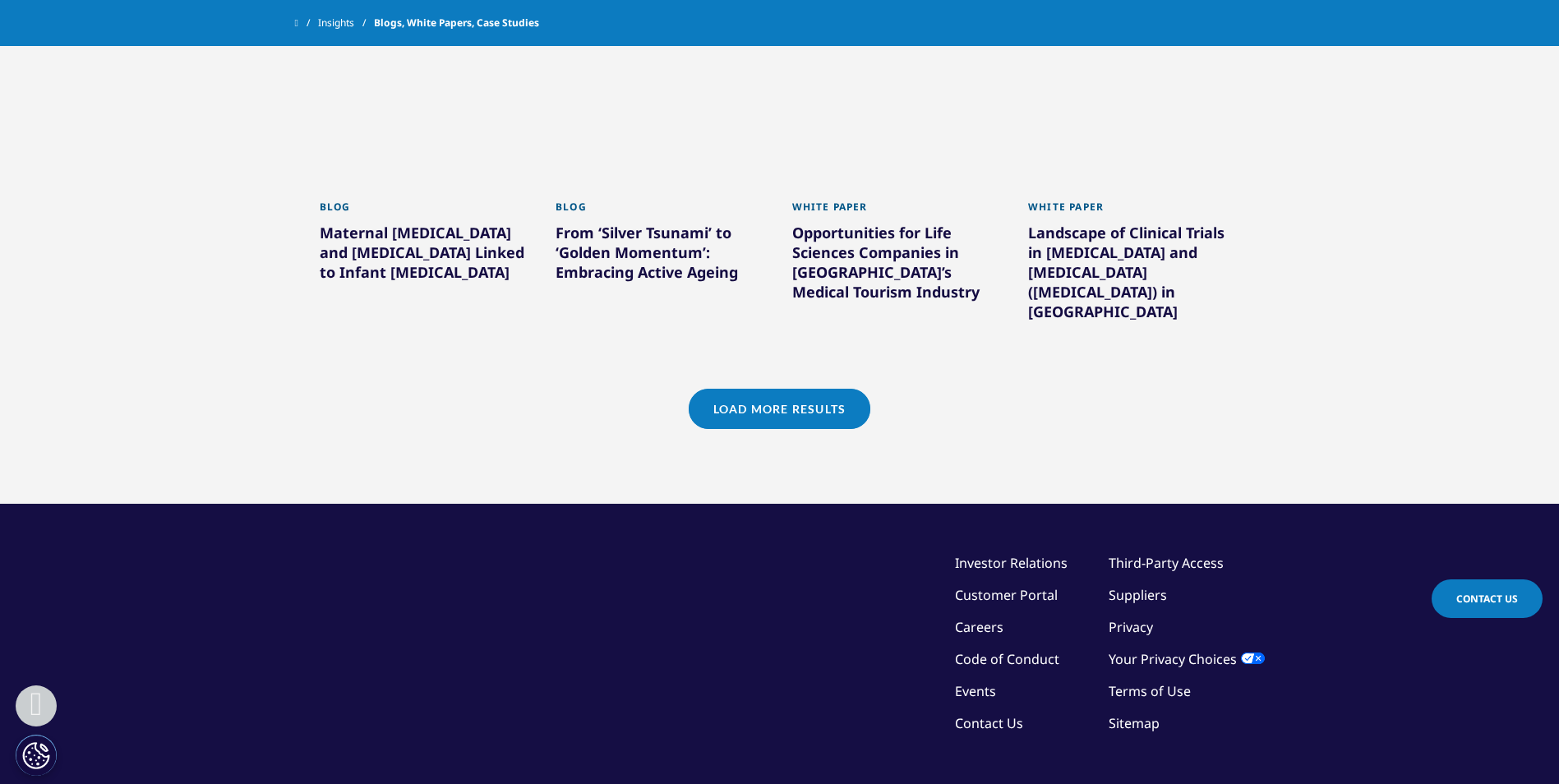
scroll to position [1598, 0]
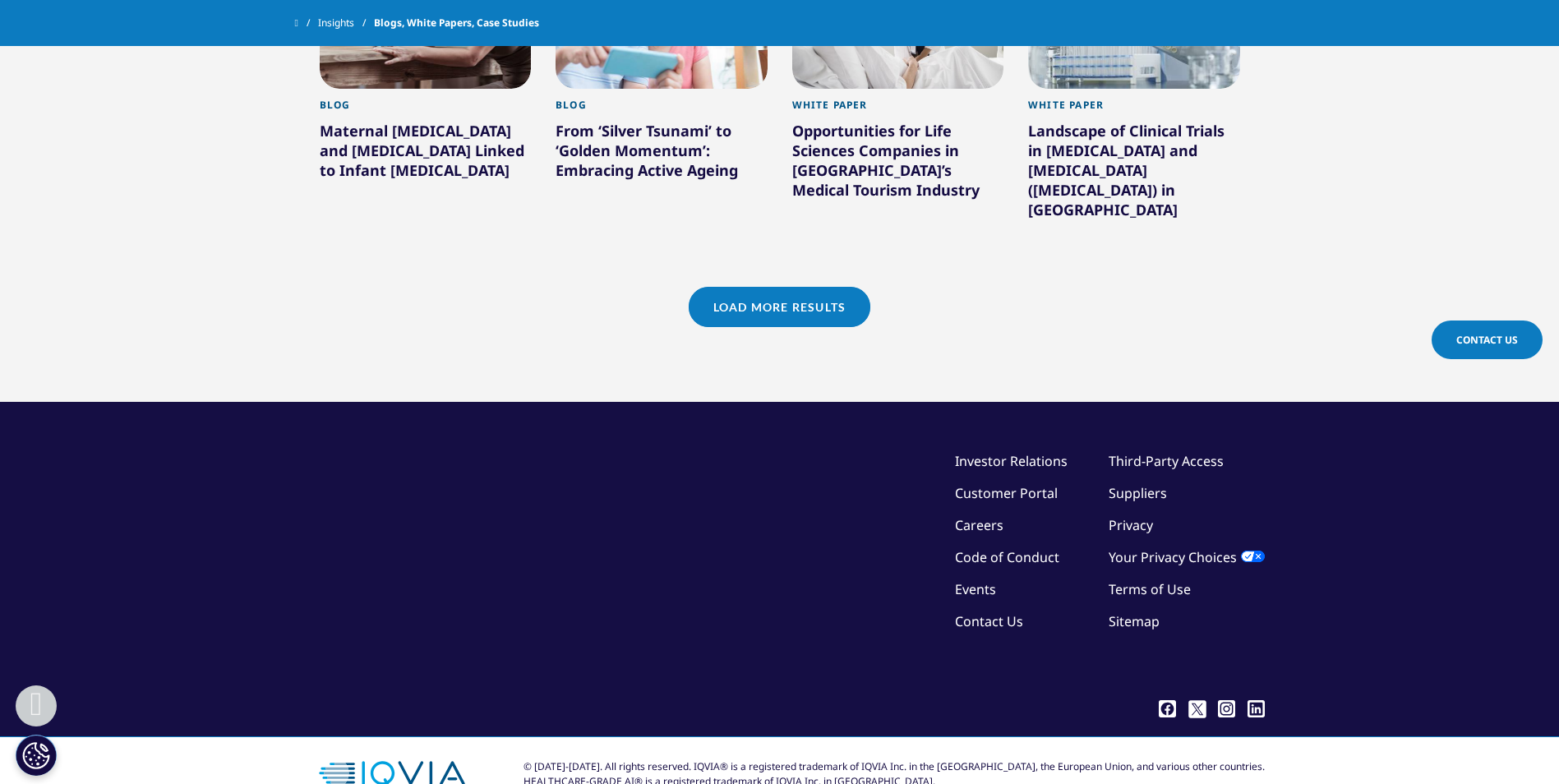
click at [777, 286] on link "Load More Results" at bounding box center [780, 307] width 181 height 41
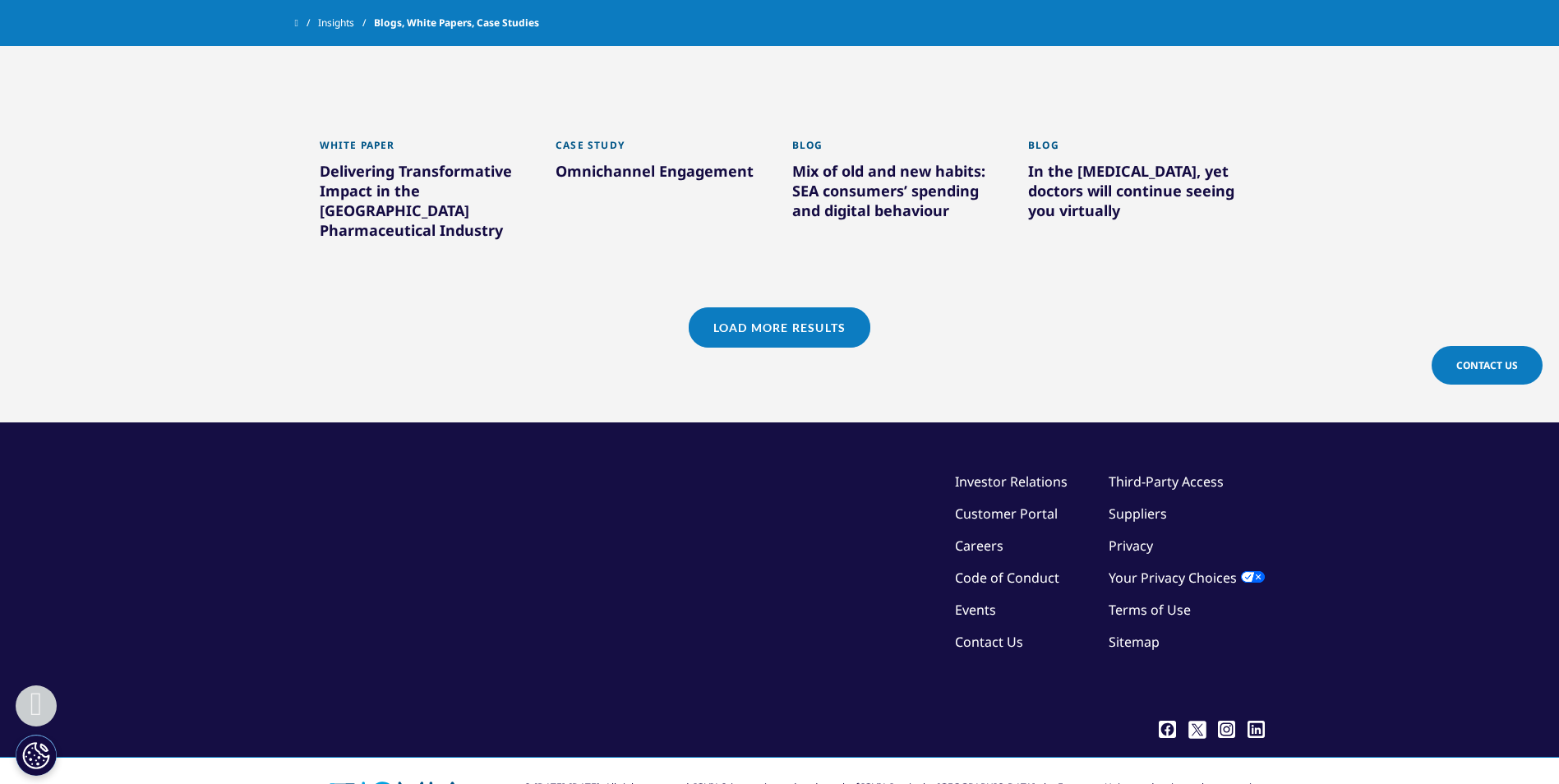
scroll to position [2646, 0]
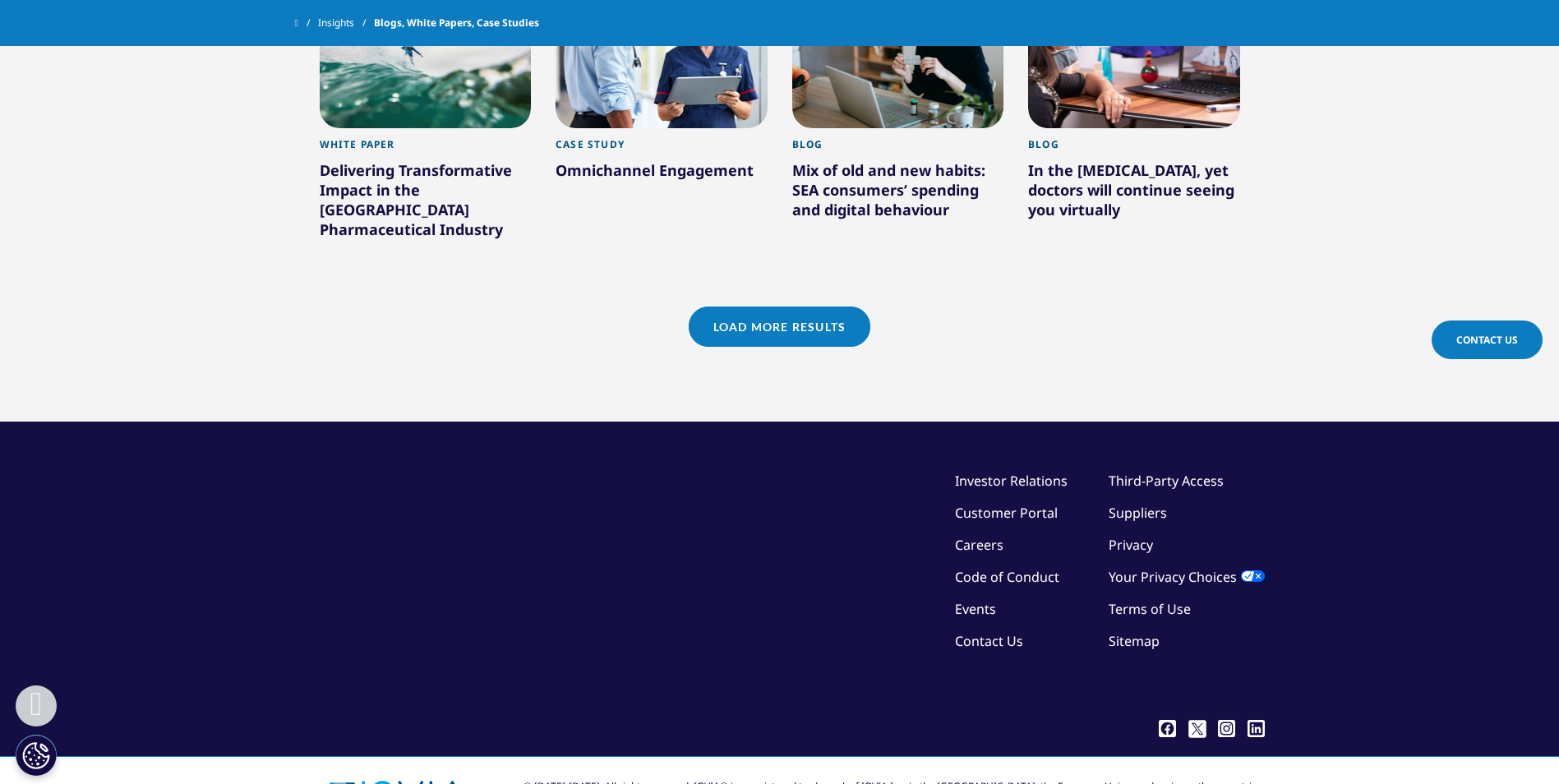
click at [766, 307] on link "Load More Results" at bounding box center [780, 327] width 181 height 41
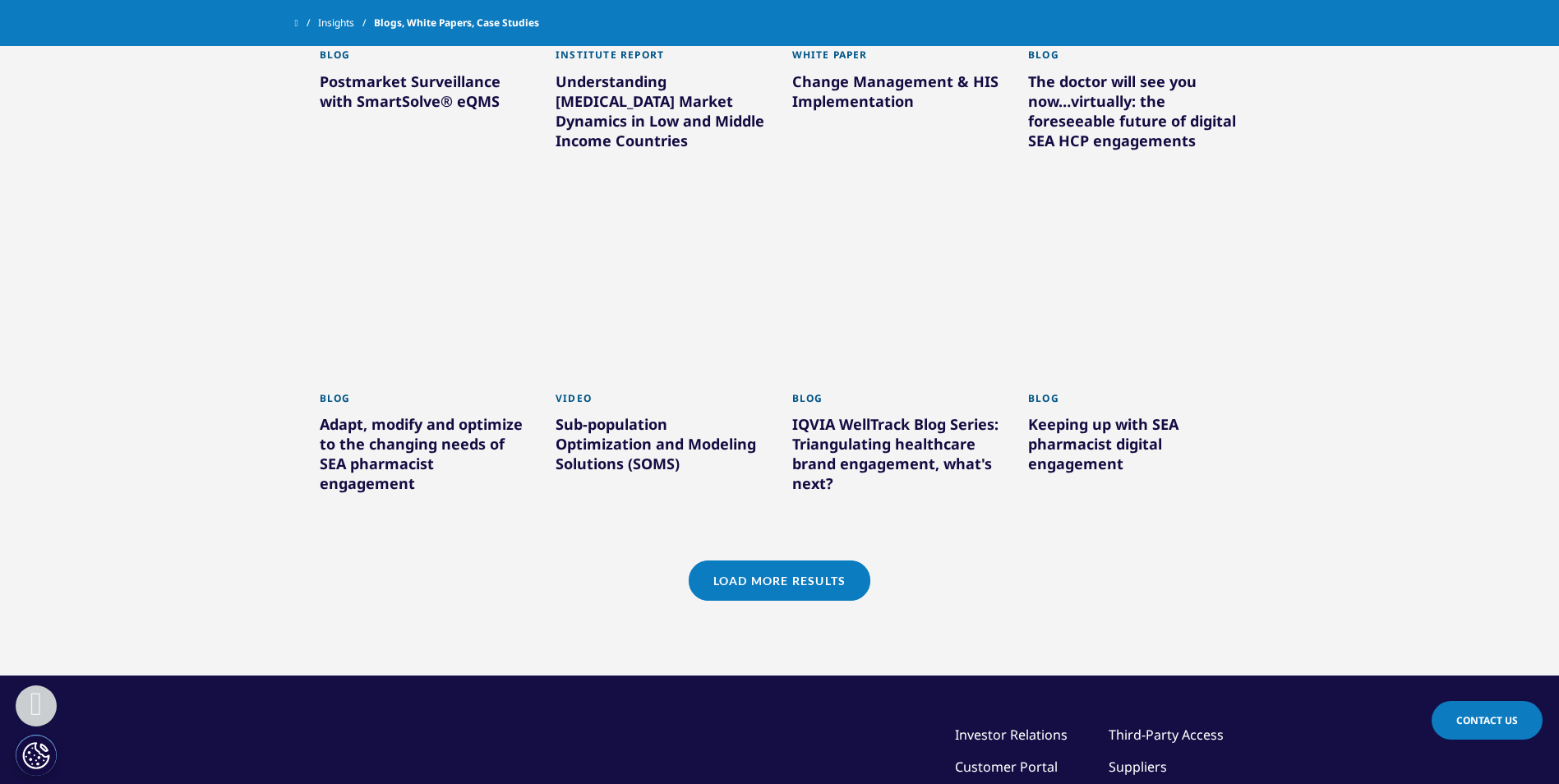
scroll to position [3468, 0]
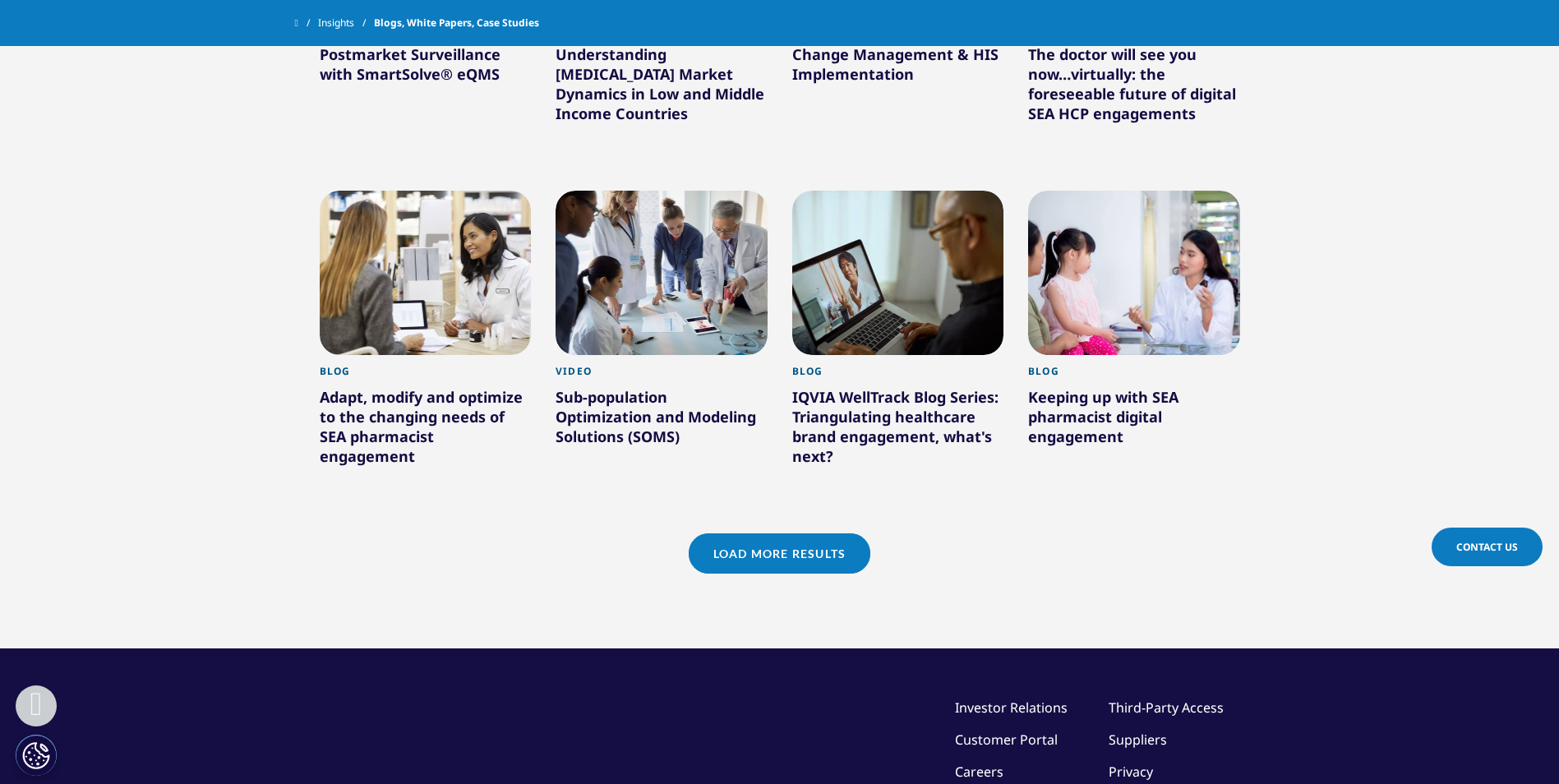
click at [740, 533] on link "Load More Results" at bounding box center [780, 553] width 181 height 41
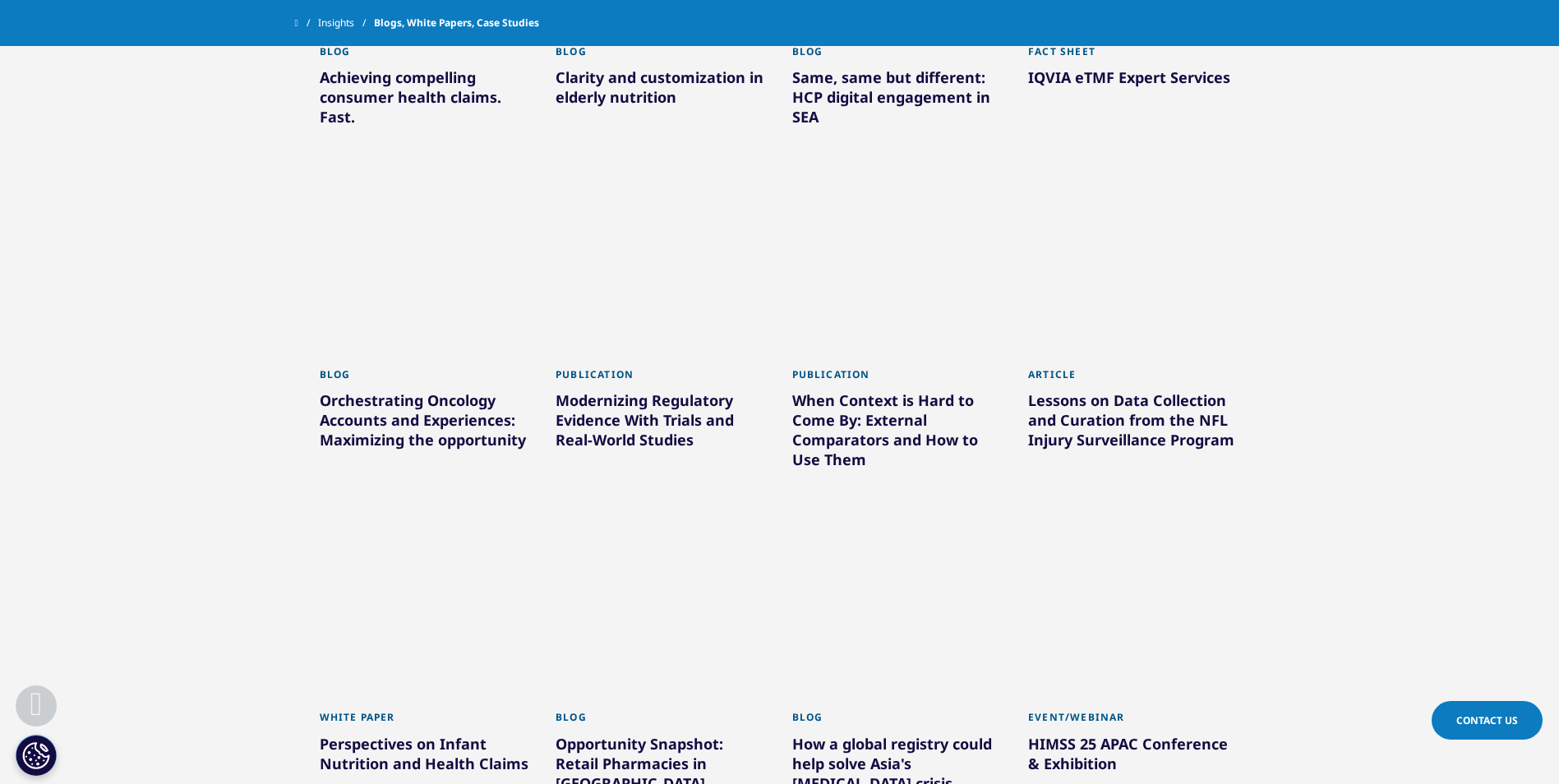
scroll to position [4372, 0]
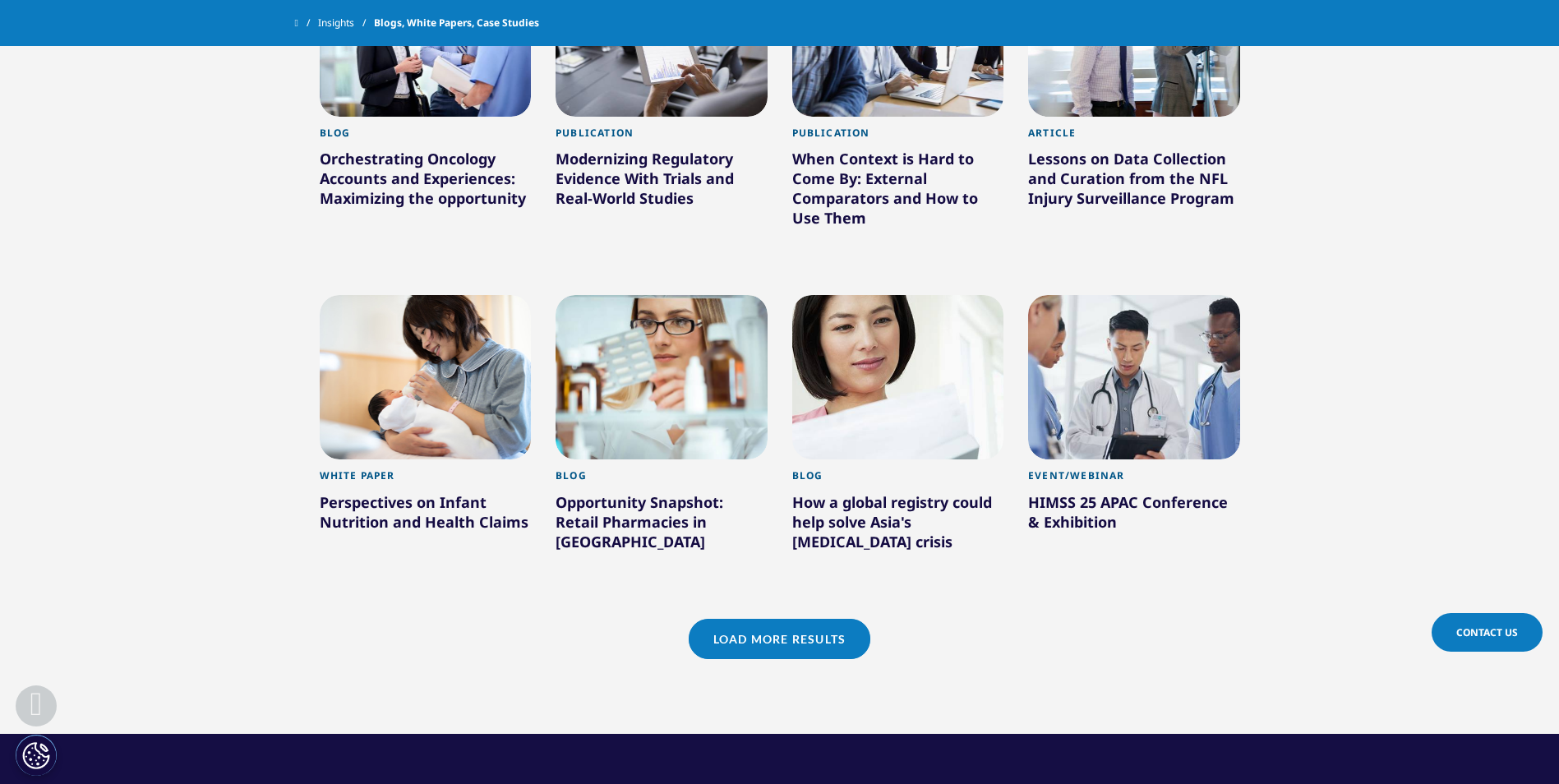
click at [752, 619] on link "Load More Results" at bounding box center [780, 639] width 181 height 41
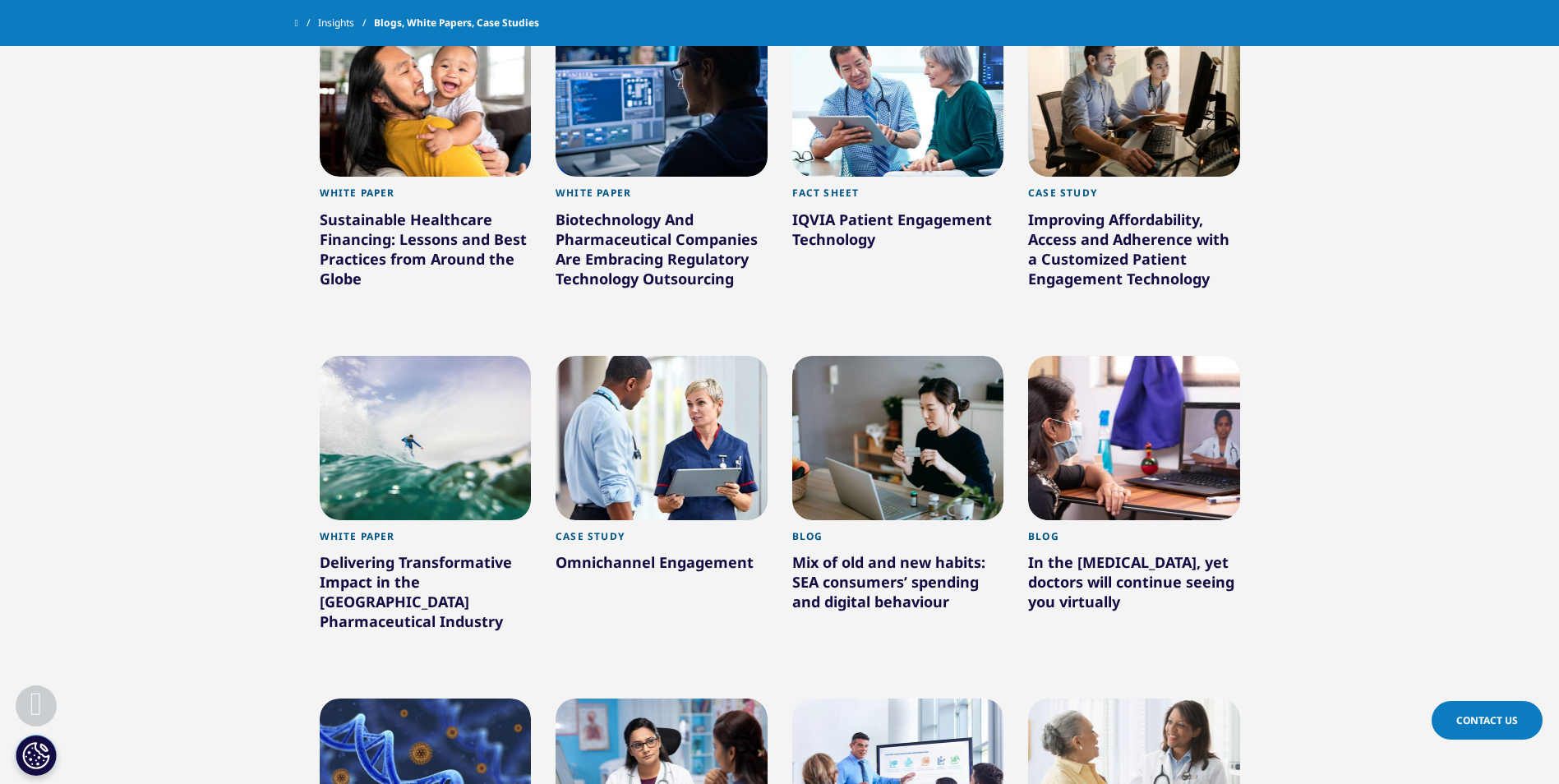
scroll to position [2071, 0]
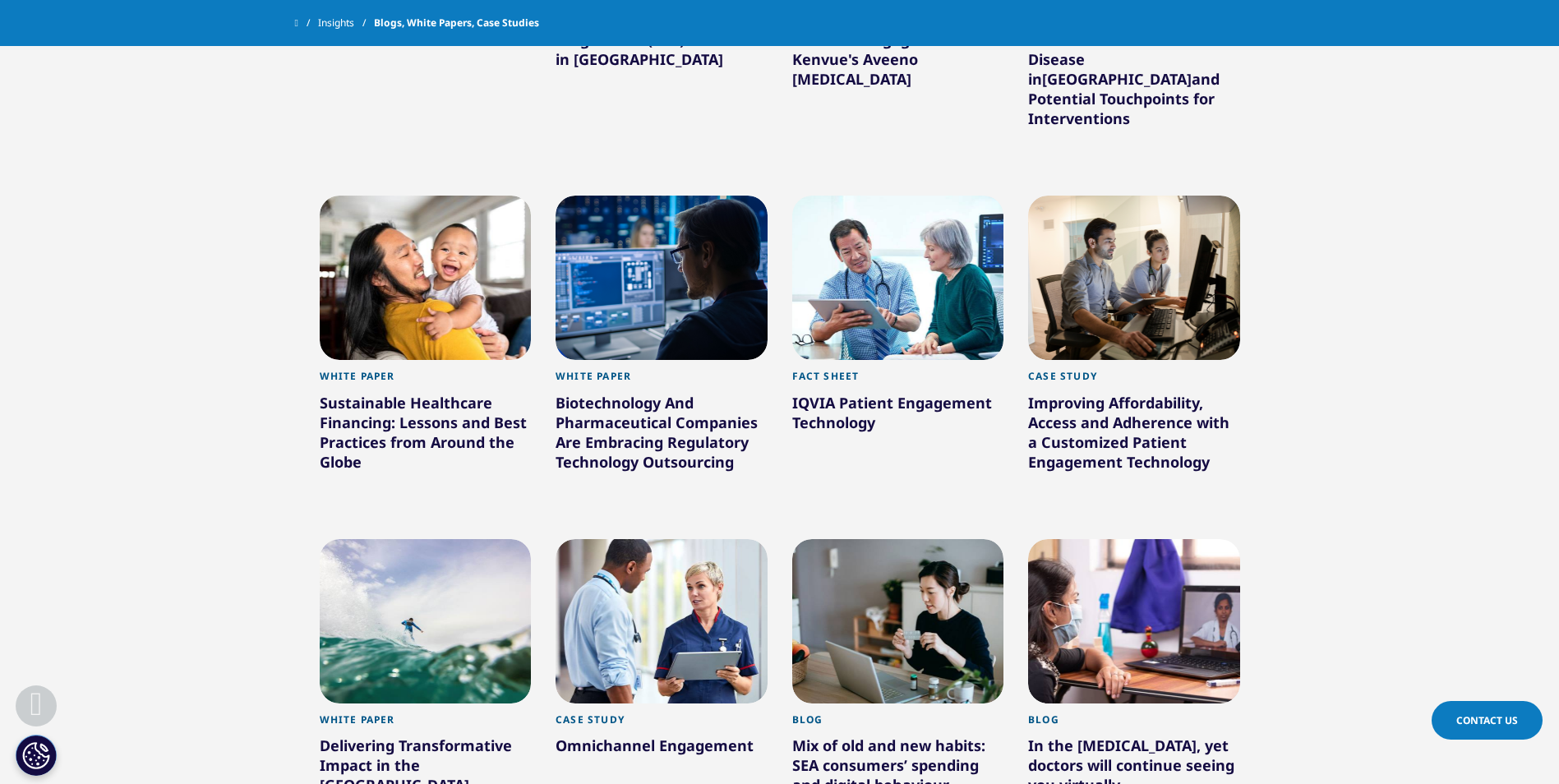
click at [416, 555] on div at bounding box center [426, 621] width 212 height 164
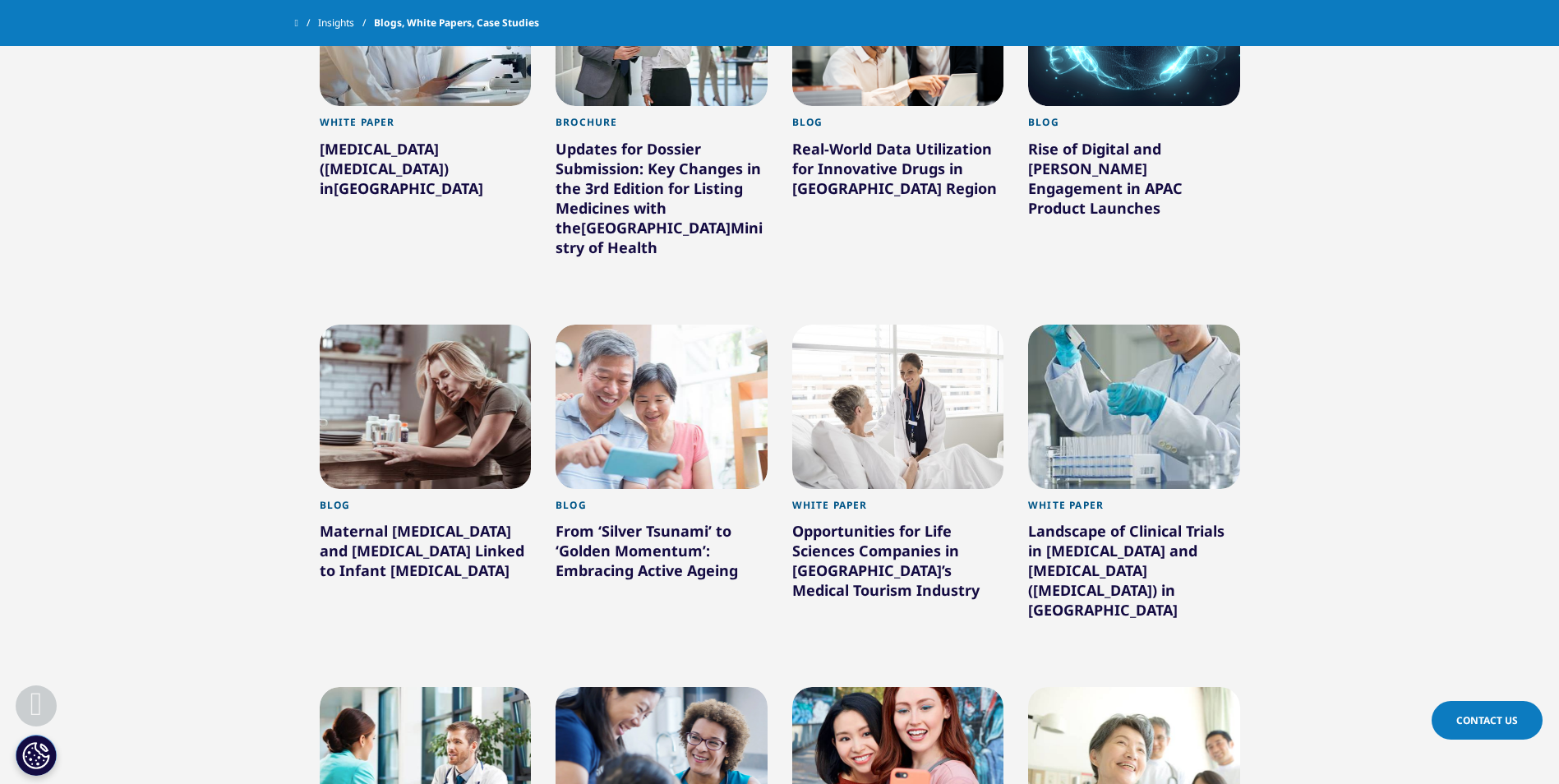
scroll to position [1167, 0]
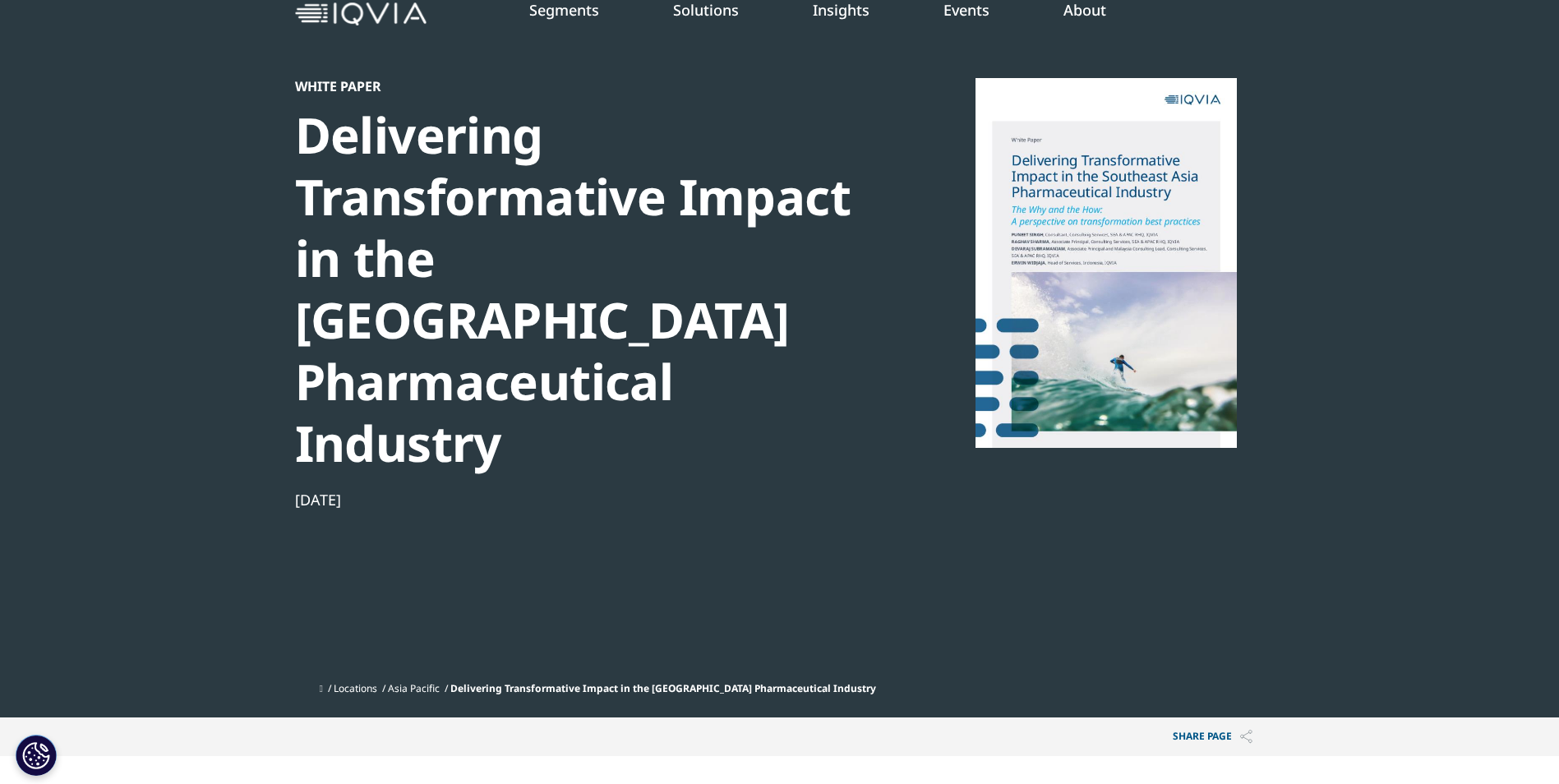
scroll to position [247, 0]
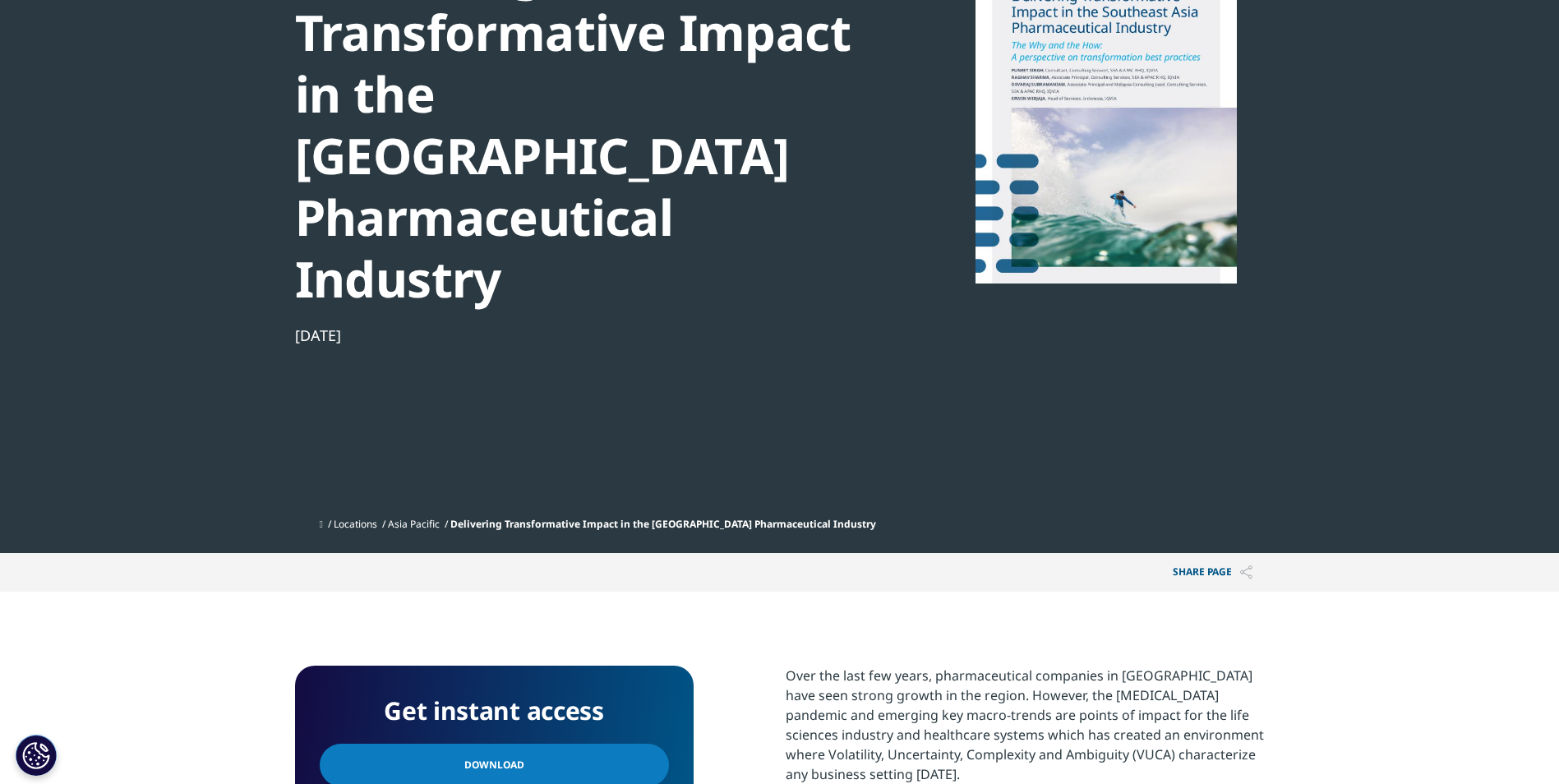
click at [546, 743] on link "Download" at bounding box center [494, 765] width 349 height 42
